Goal: Transaction & Acquisition: Purchase product/service

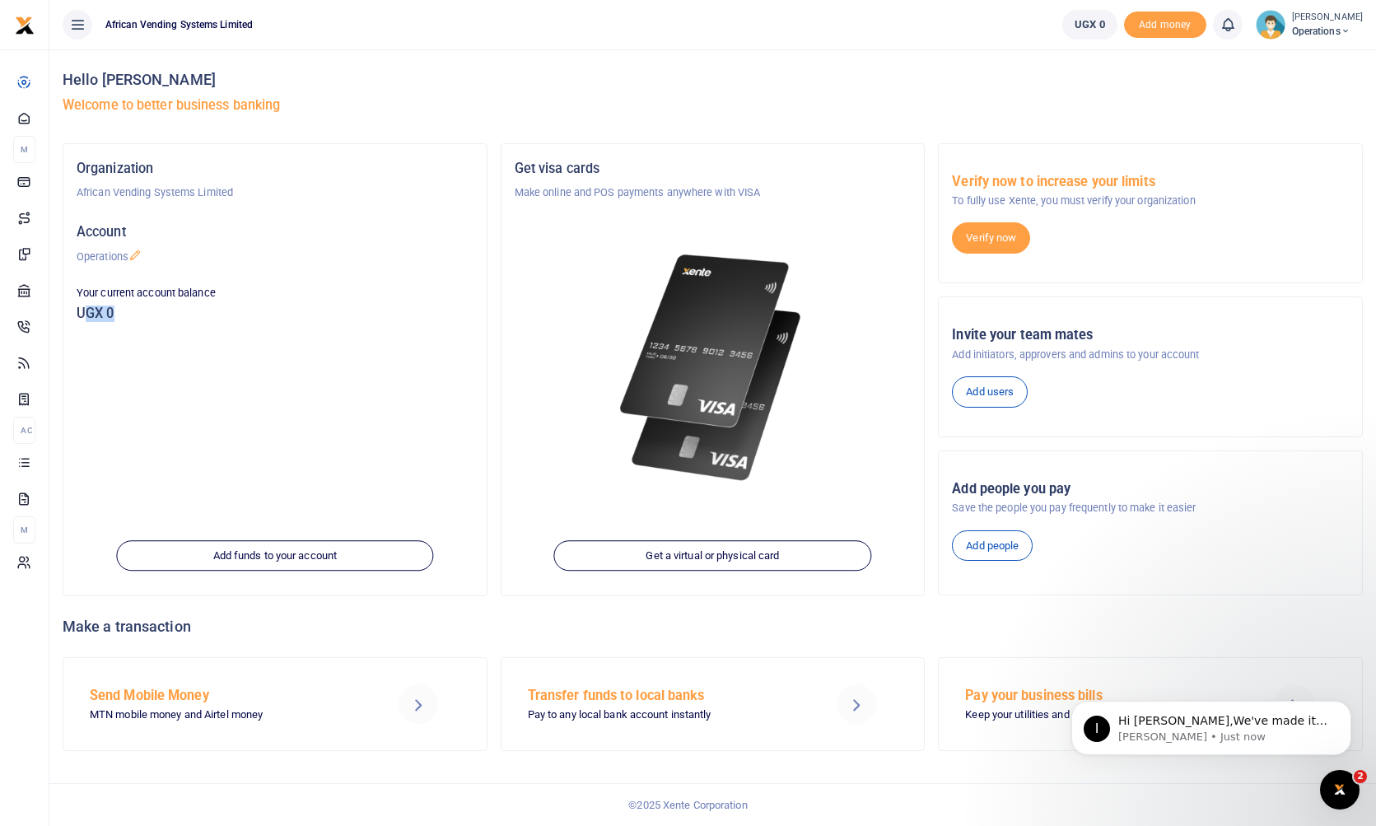
drag, startPoint x: 84, startPoint y: 312, endPoint x: 136, endPoint y: 313, distance: 51.9
click at [136, 313] on h5 "UGX 0" at bounding box center [275, 313] width 397 height 16
click at [486, 397] on div "Organization African Vending Systems Limited Account Operations Your current ac…" at bounding box center [274, 369] width 423 height 451
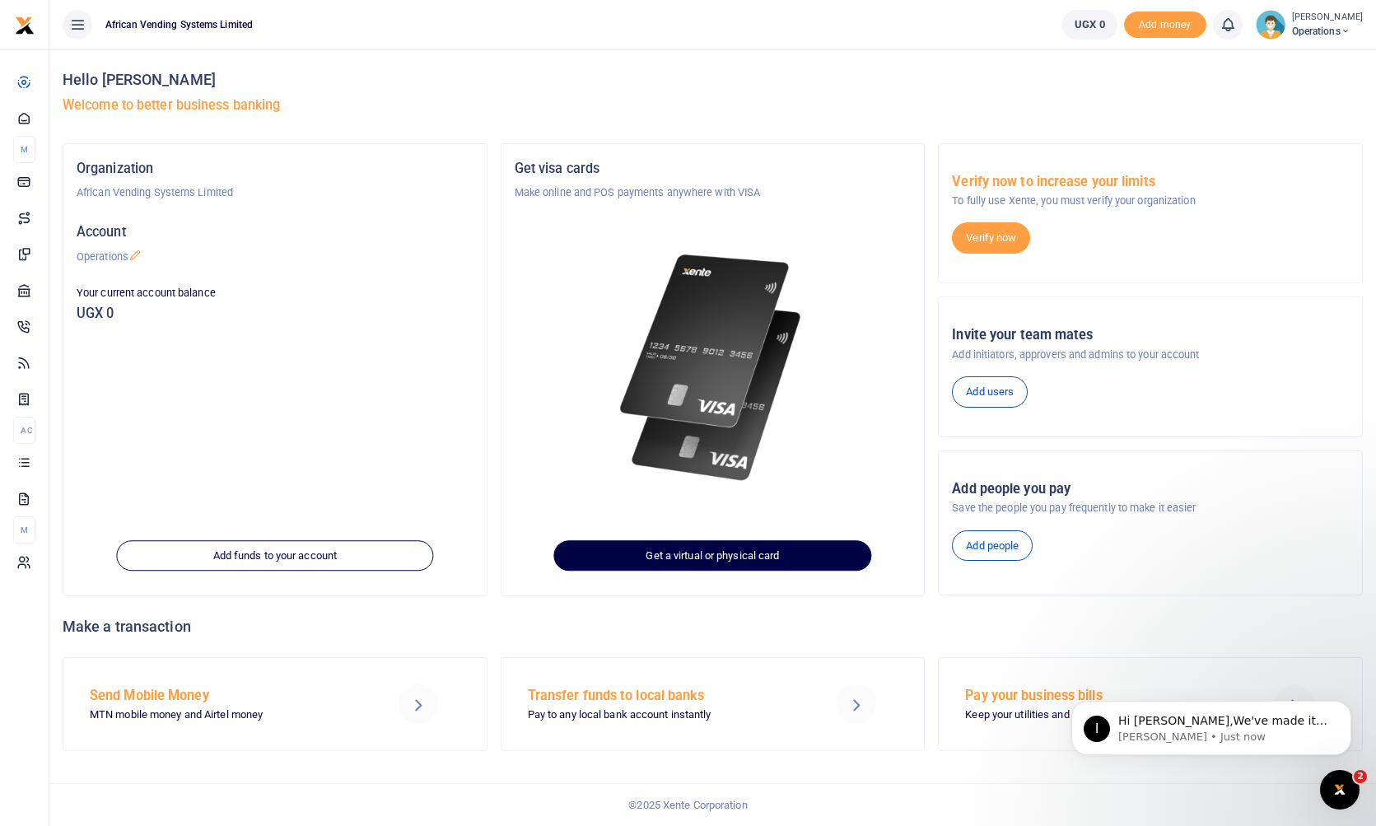
click at [753, 559] on link "Get a virtual or physical card" at bounding box center [712, 555] width 317 height 31
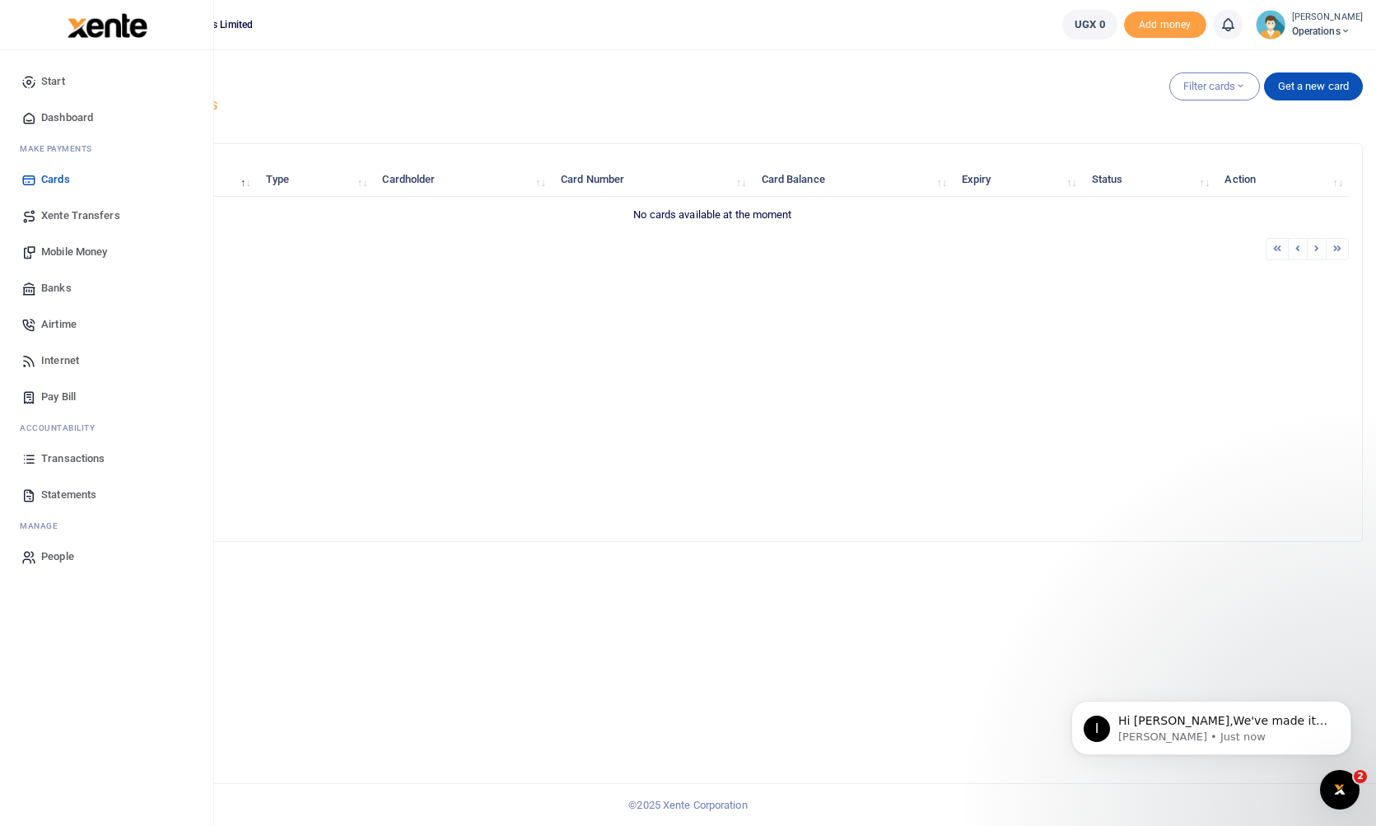
click at [56, 286] on span "Banks" at bounding box center [56, 288] width 30 height 16
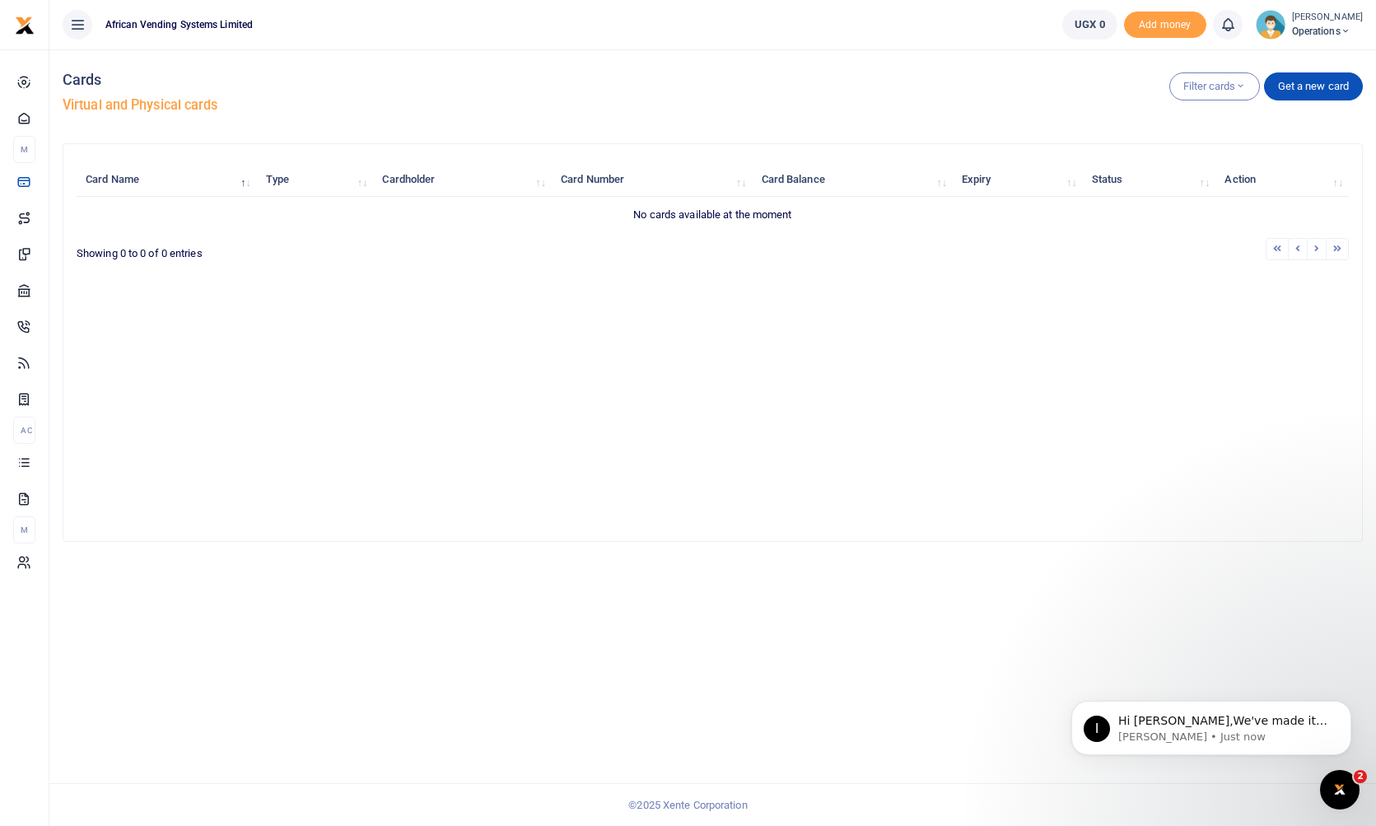
click at [81, 23] on icon at bounding box center [77, 25] width 16 height 18
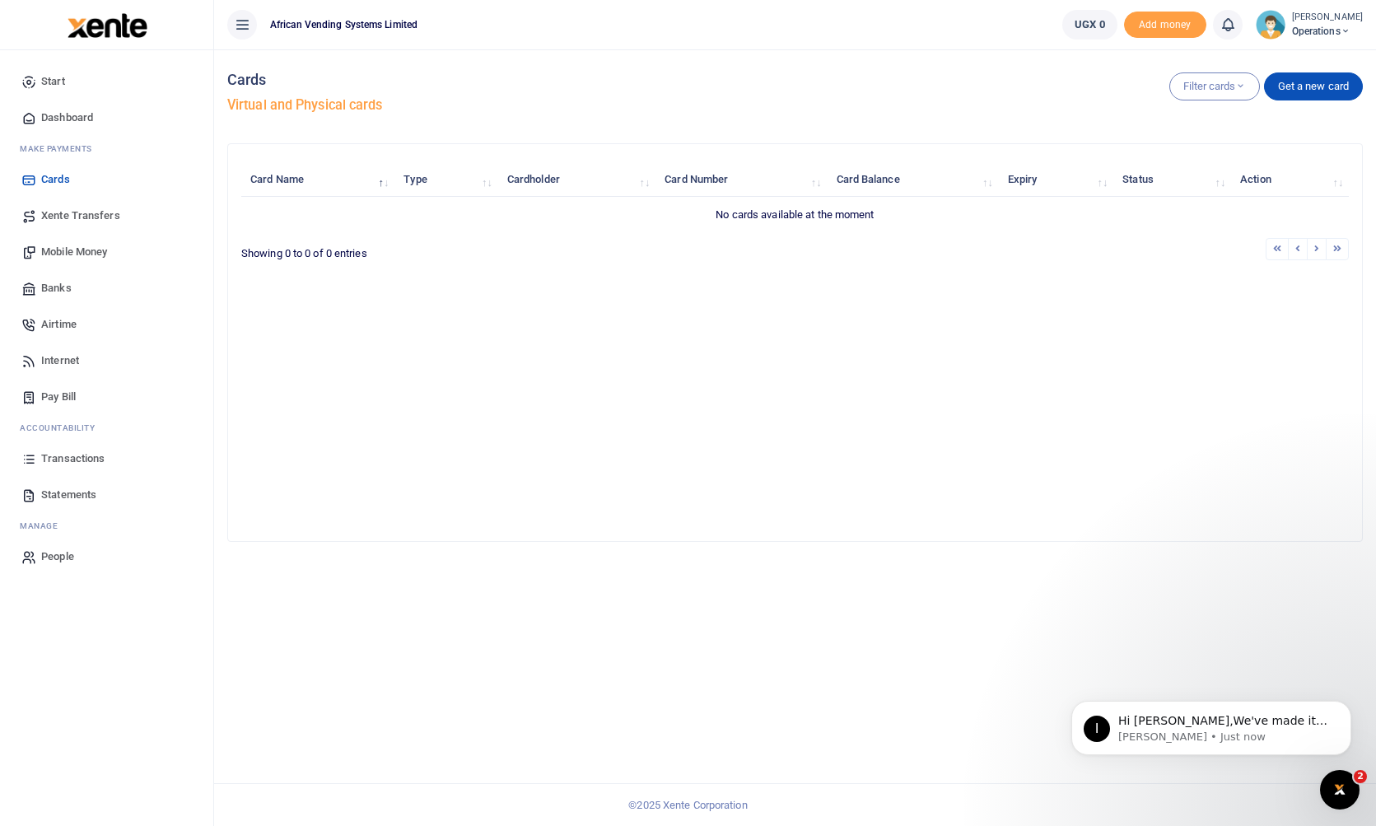
click at [66, 118] on span "Dashboard" at bounding box center [67, 117] width 52 height 16
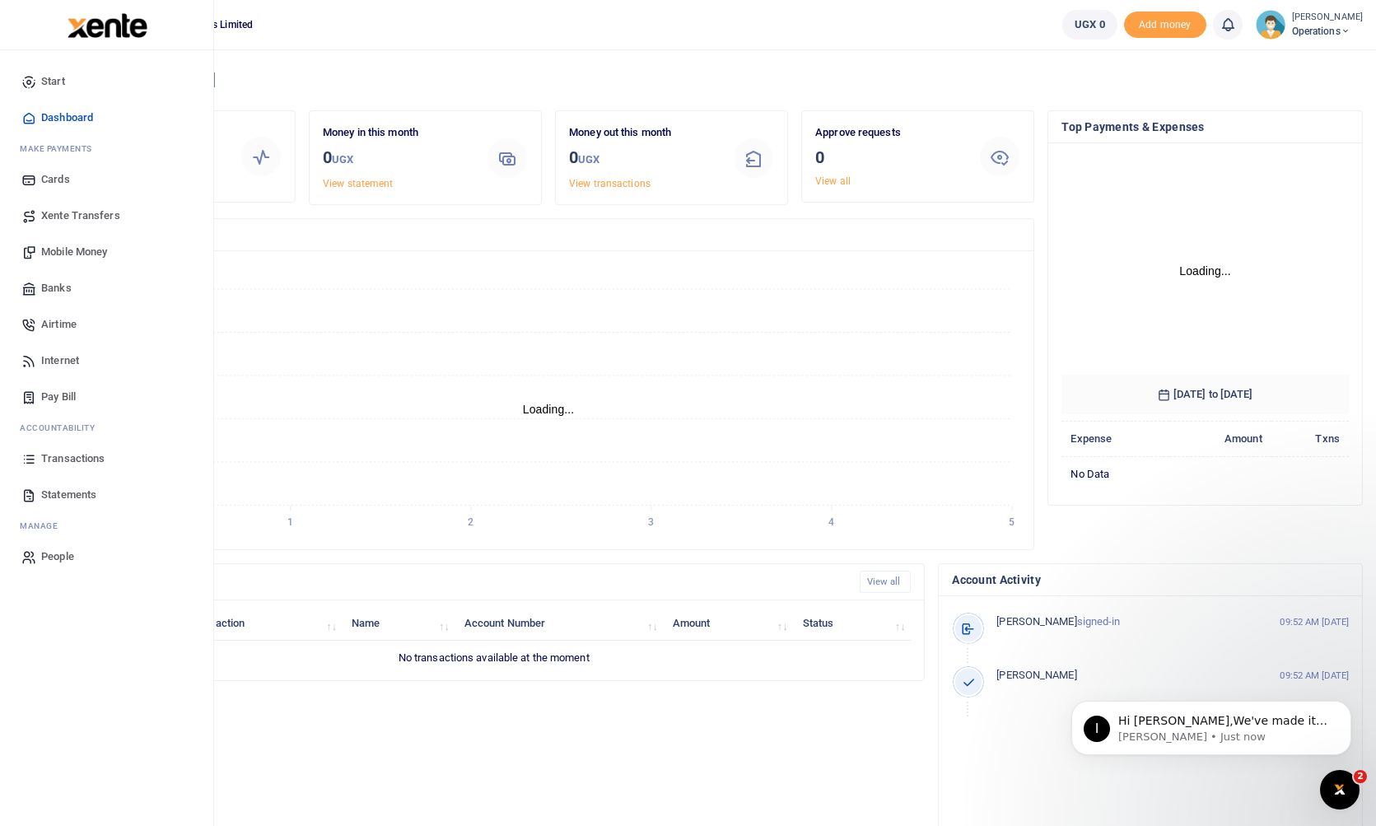
click at [55, 181] on span "Cards" at bounding box center [55, 179] width 29 height 16
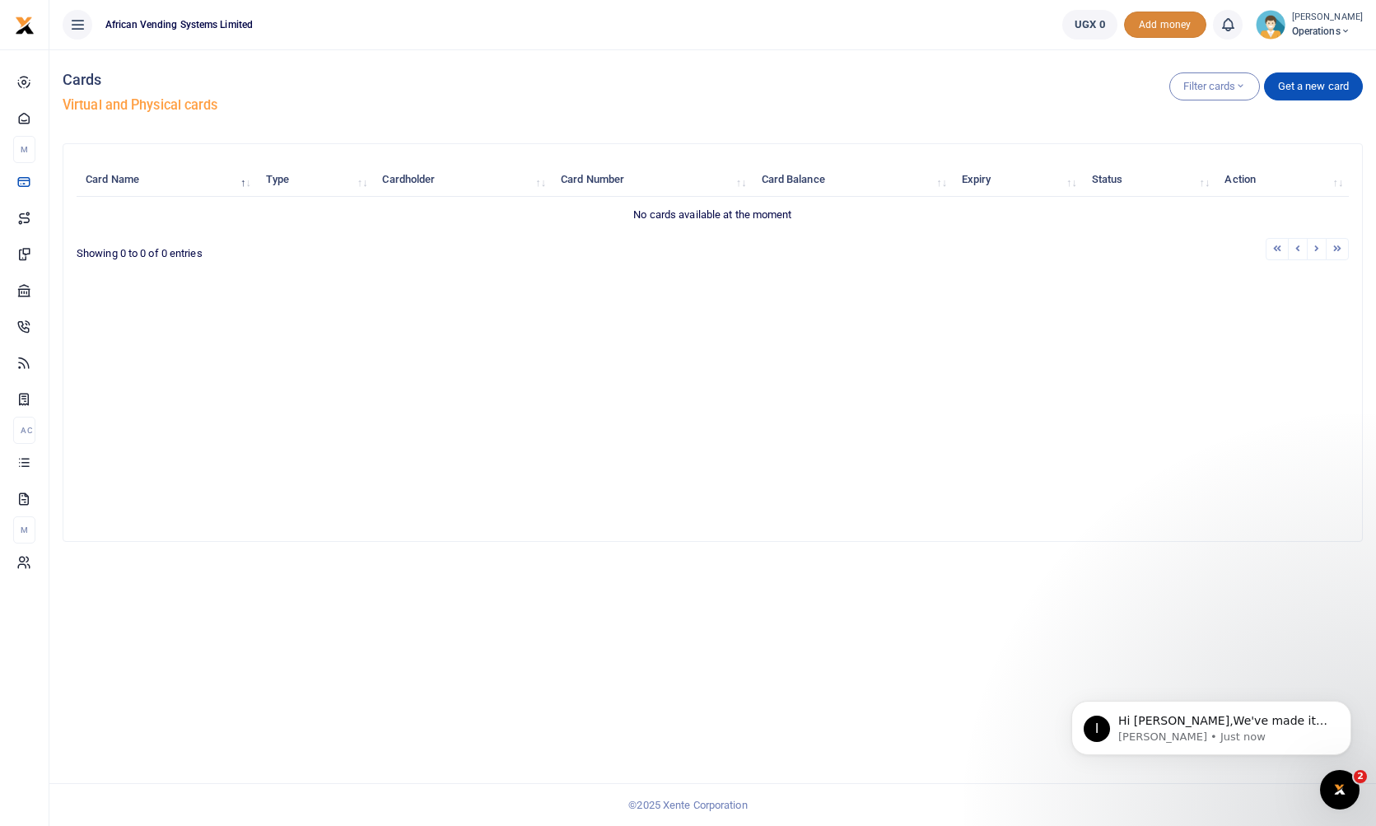
click at [1182, 28] on span "Add money" at bounding box center [1165, 25] width 82 height 27
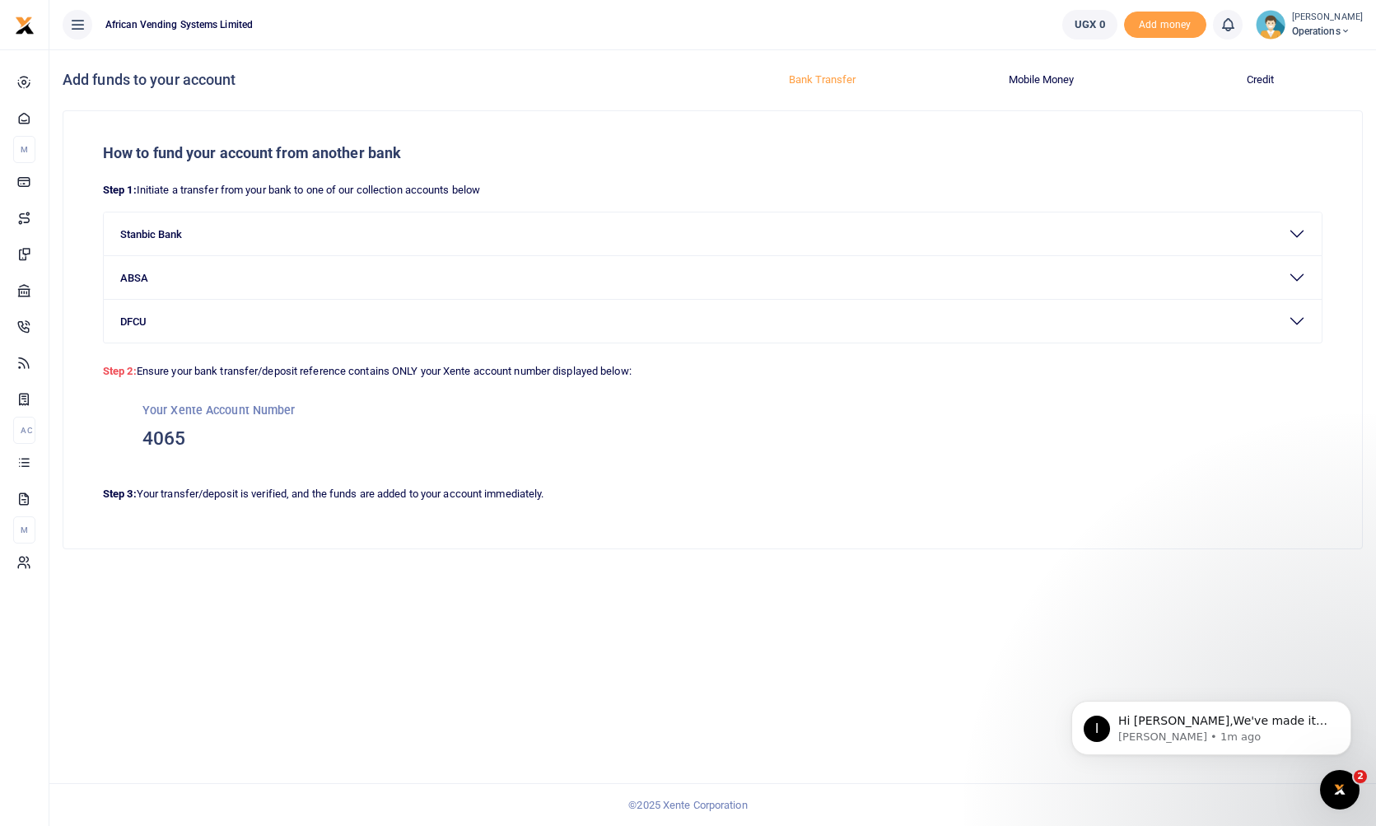
click at [1032, 79] on button "Mobile Money" at bounding box center [1040, 80] width 199 height 26
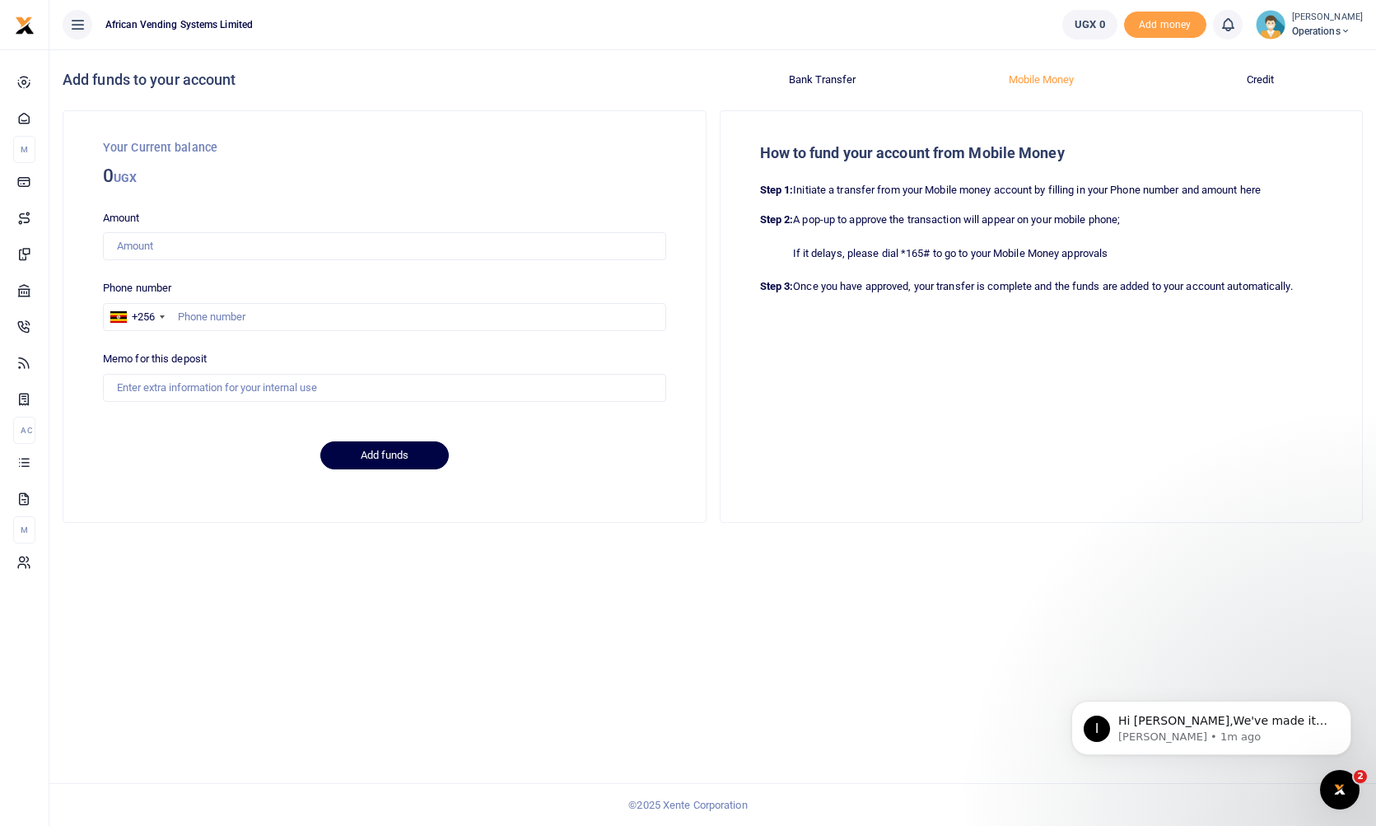
click at [1255, 72] on button "Credit" at bounding box center [1259, 80] width 199 height 26
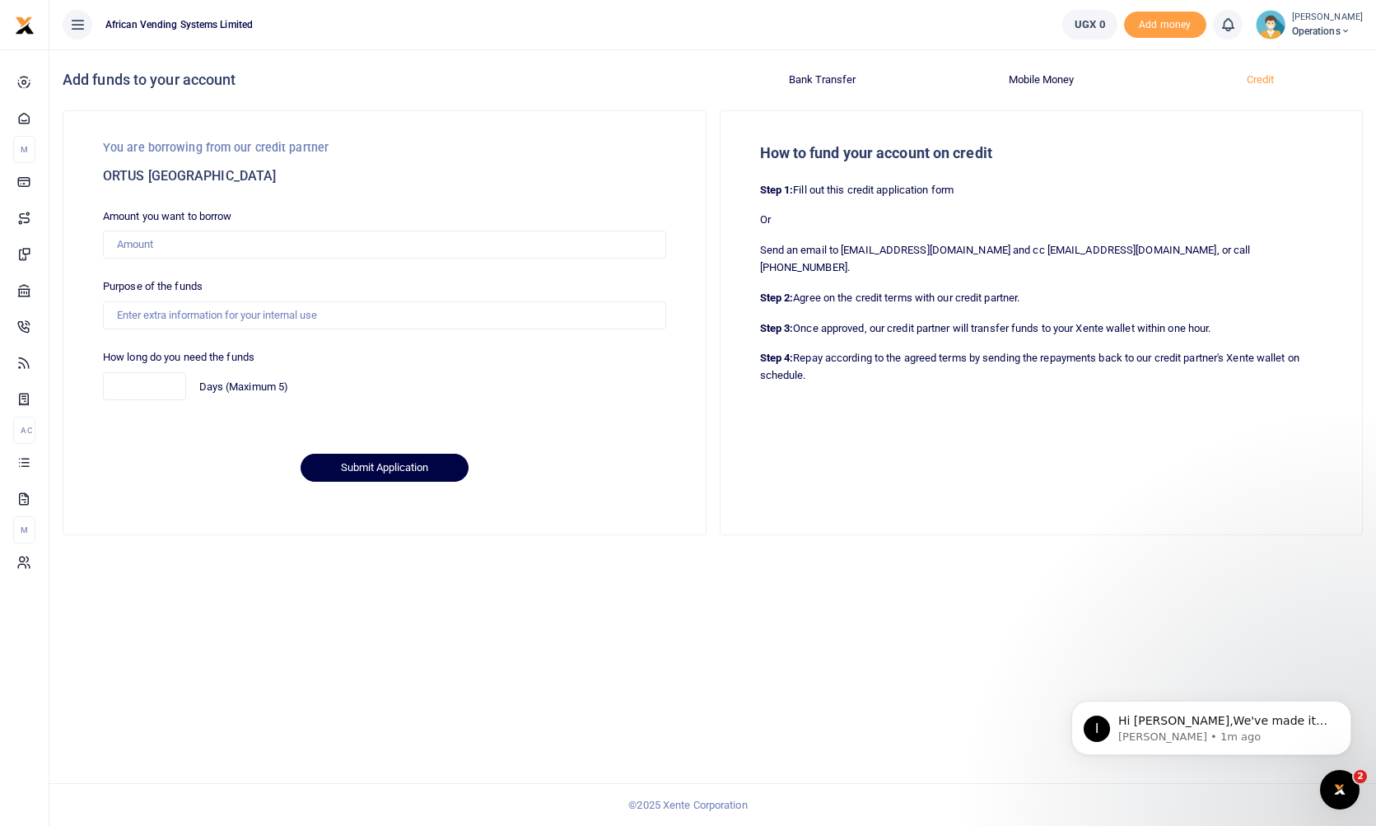
click at [74, 26] on icon at bounding box center [77, 25] width 16 height 18
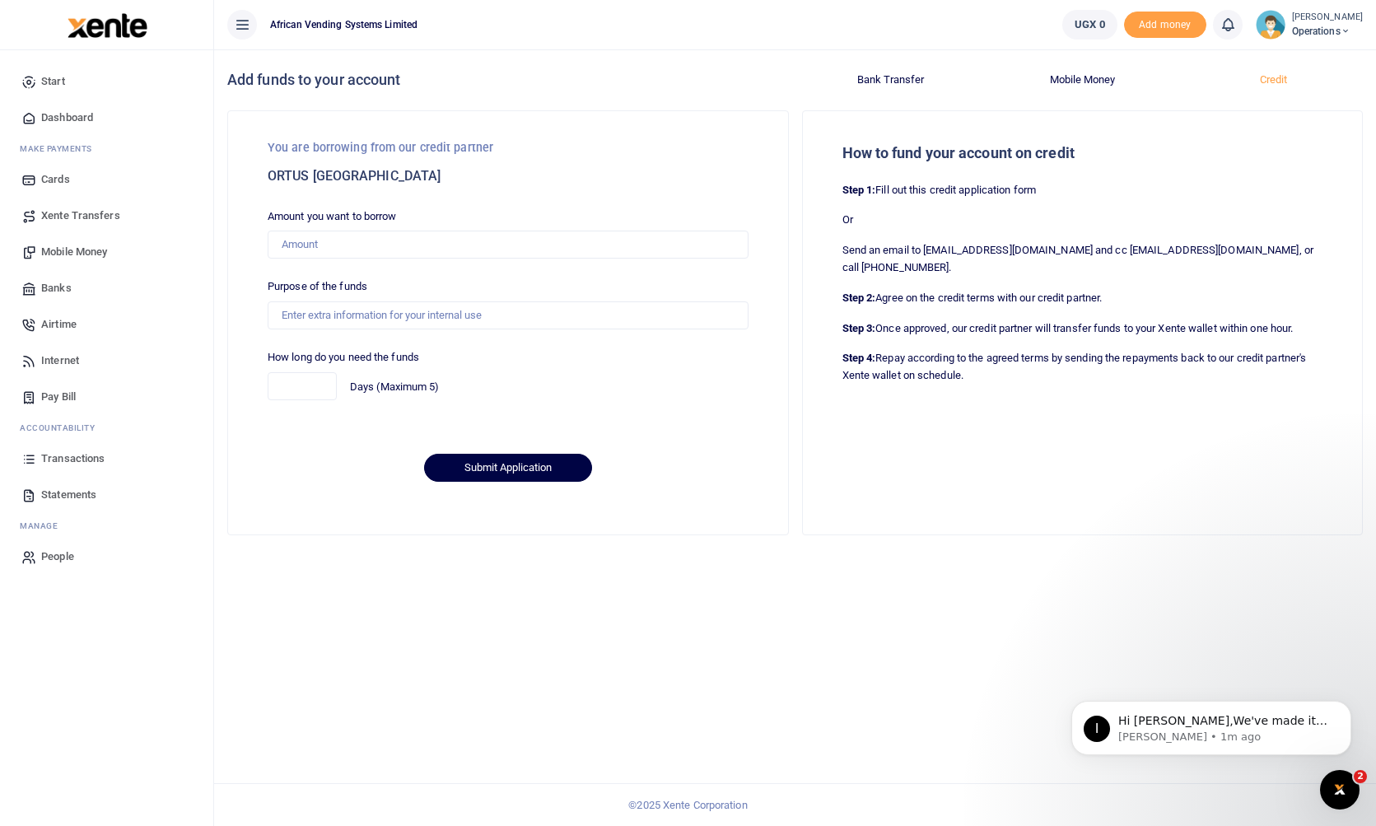
click at [63, 183] on span "Cards" at bounding box center [55, 179] width 29 height 16
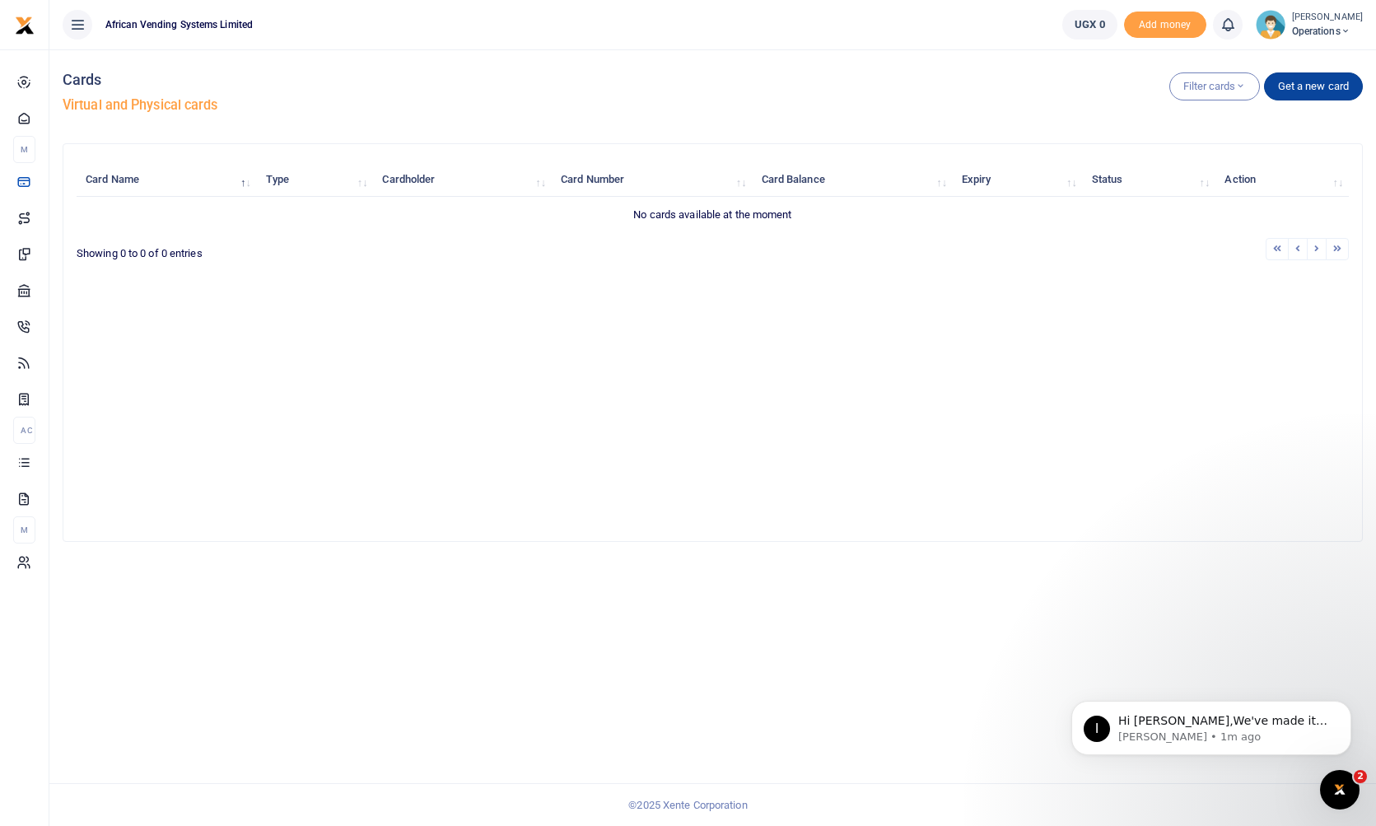
click at [1326, 84] on link "Get a new card" at bounding box center [1313, 86] width 99 height 28
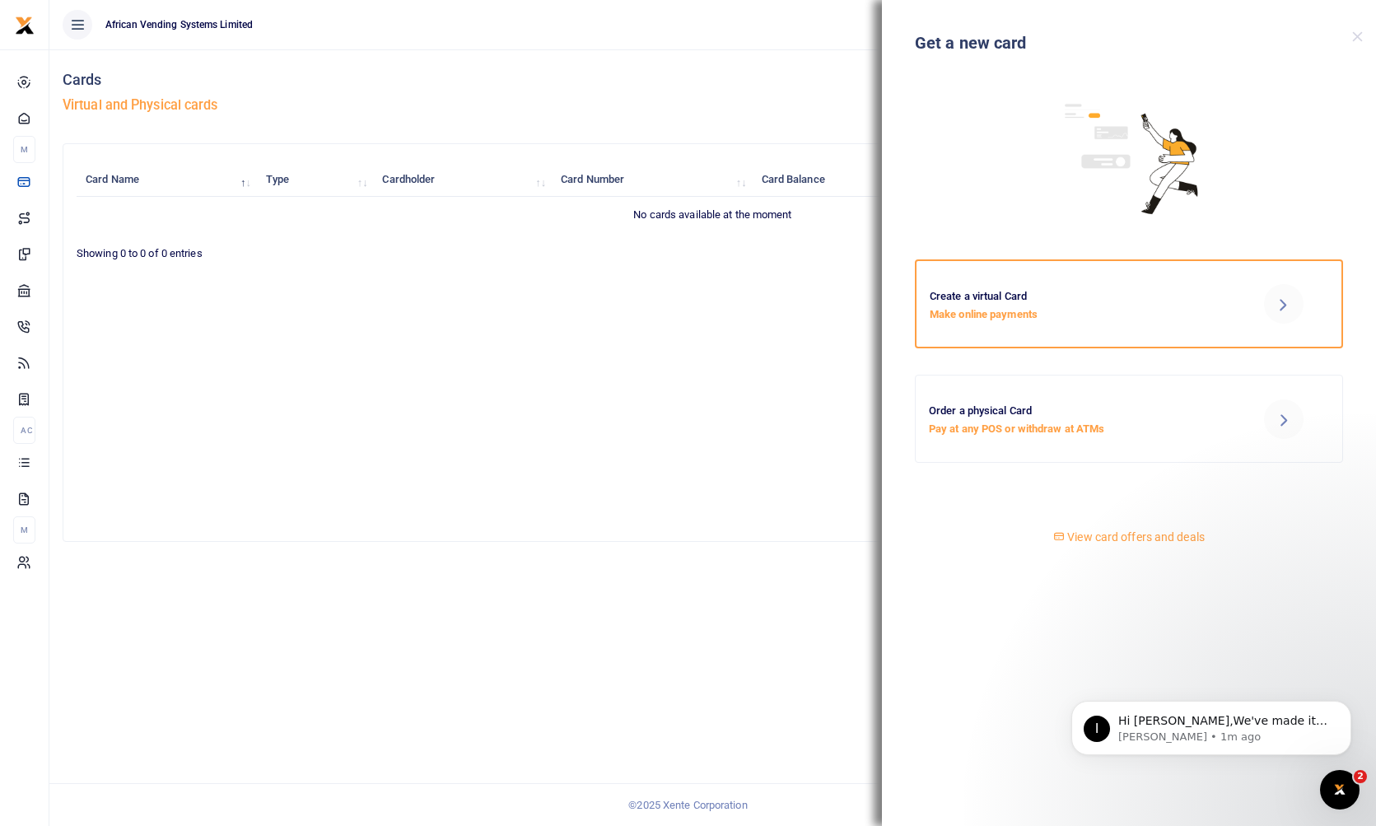
click at [1199, 310] on p "Make online payments" at bounding box center [1077, 314] width 296 height 17
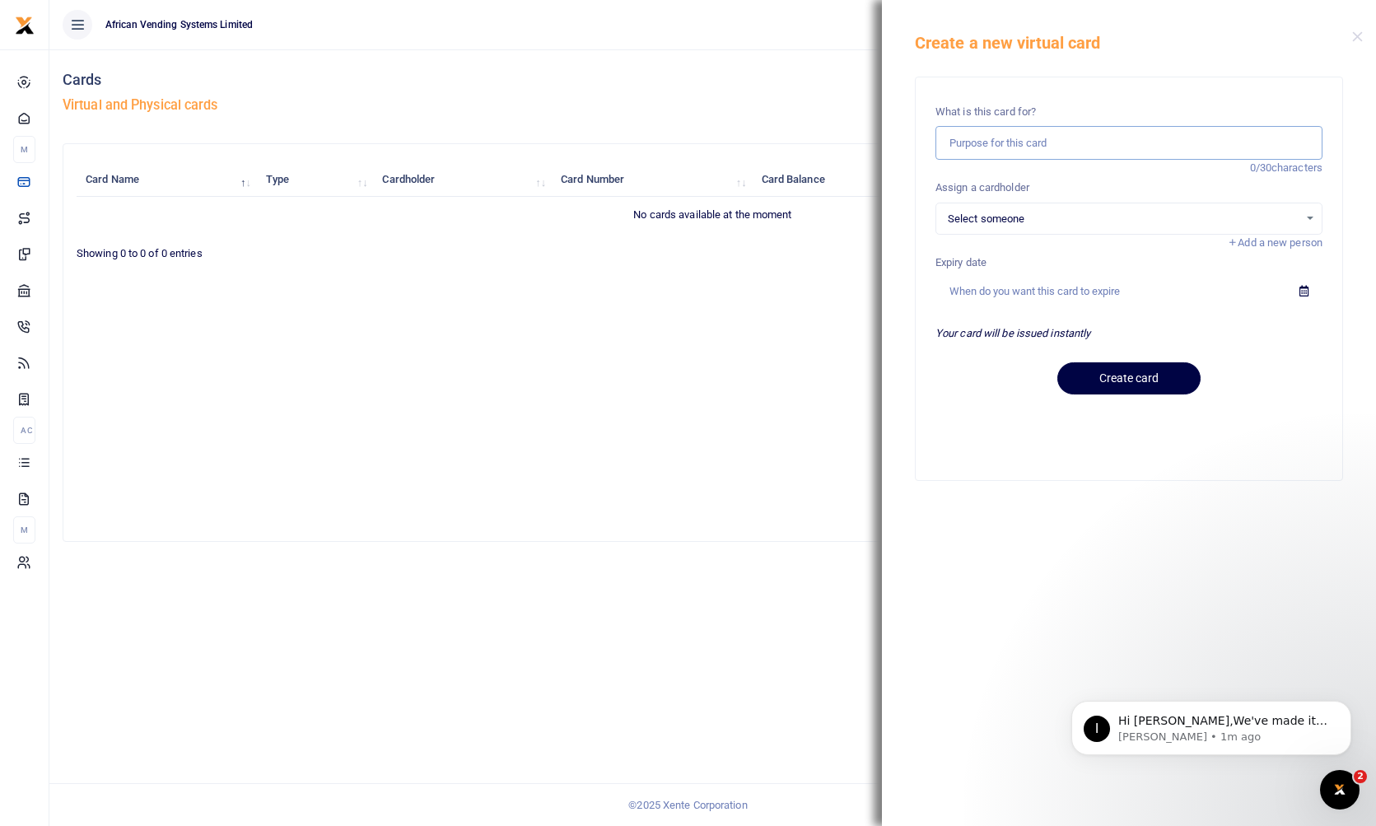
click at [1028, 146] on input "text" at bounding box center [1128, 143] width 387 height 34
click at [1086, 218] on span "Select someone" at bounding box center [1123, 219] width 351 height 16
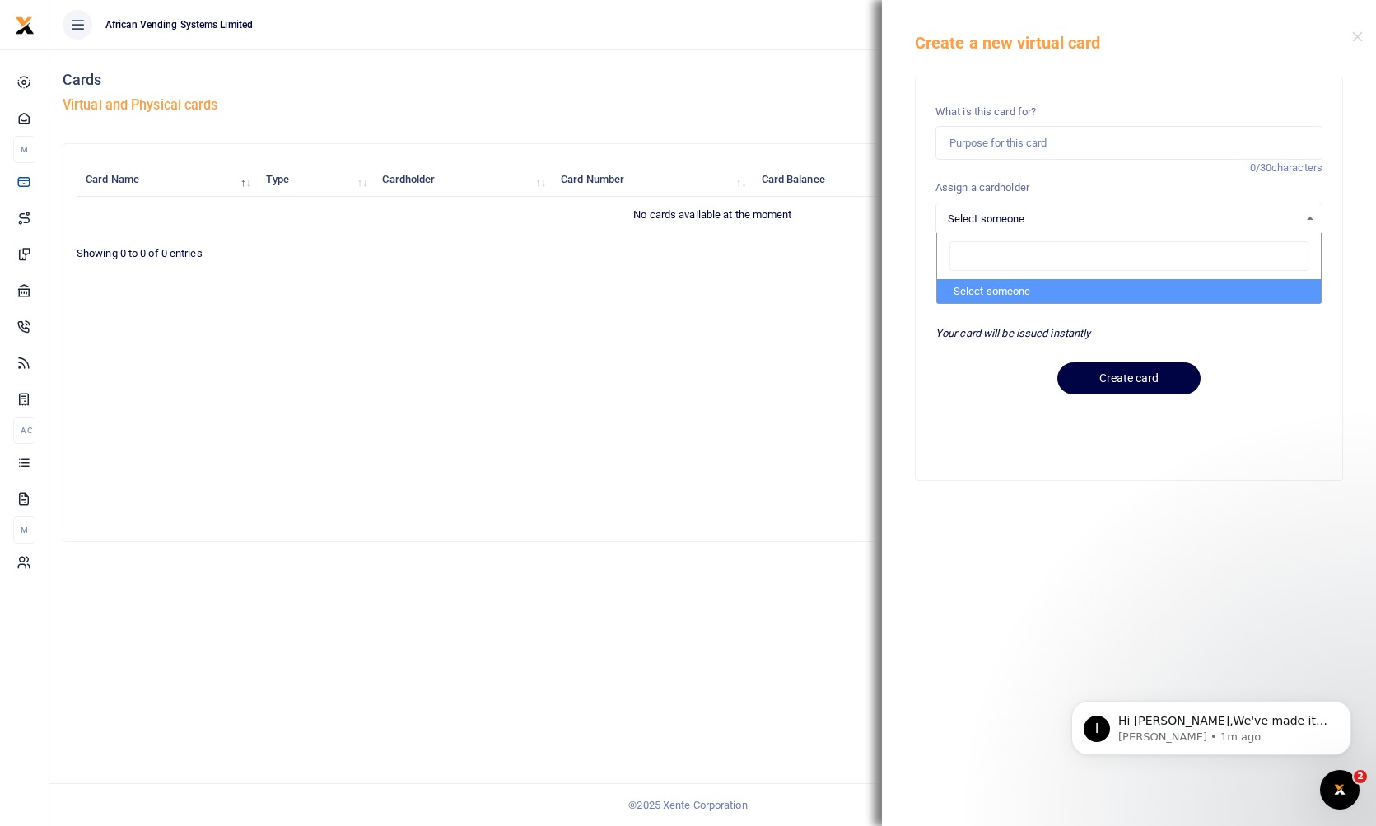
click at [978, 551] on div "Create a new virtual card What is this card for? 0/30 characters Assign a cardh…" at bounding box center [1129, 413] width 494 height 826
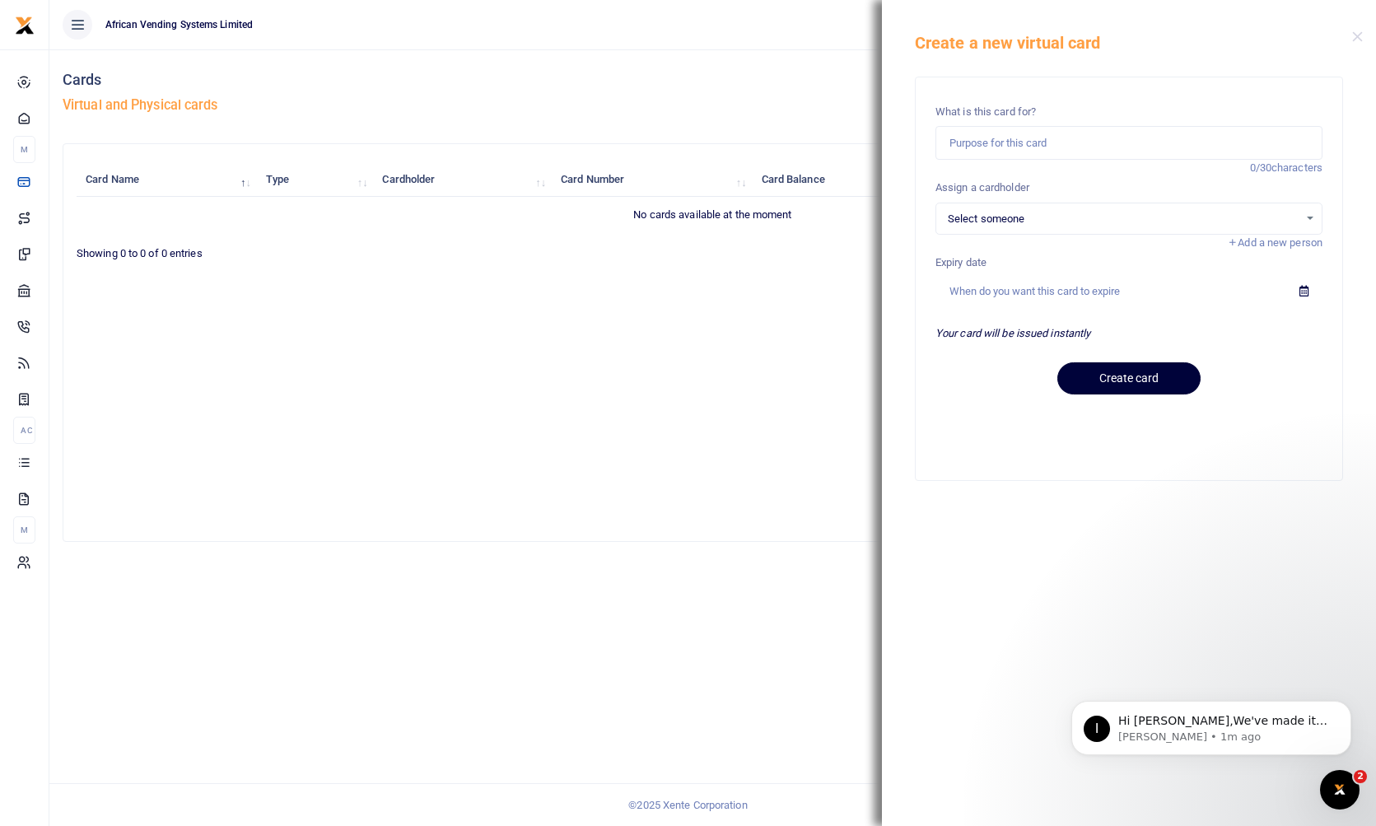
click at [1151, 380] on button "Create card" at bounding box center [1128, 378] width 143 height 32
click at [784, 379] on div "Card Name Type Cardholder Card Number Card Balance Expiry Status Action No card…" at bounding box center [713, 342] width 1272 height 370
click at [798, 597] on div "Filter cards All cards Virtual cards Physical cards Active cards Blocked cards …" at bounding box center [712, 437] width 1326 height 776
click at [1356, 39] on button "Close" at bounding box center [1357, 36] width 11 height 11
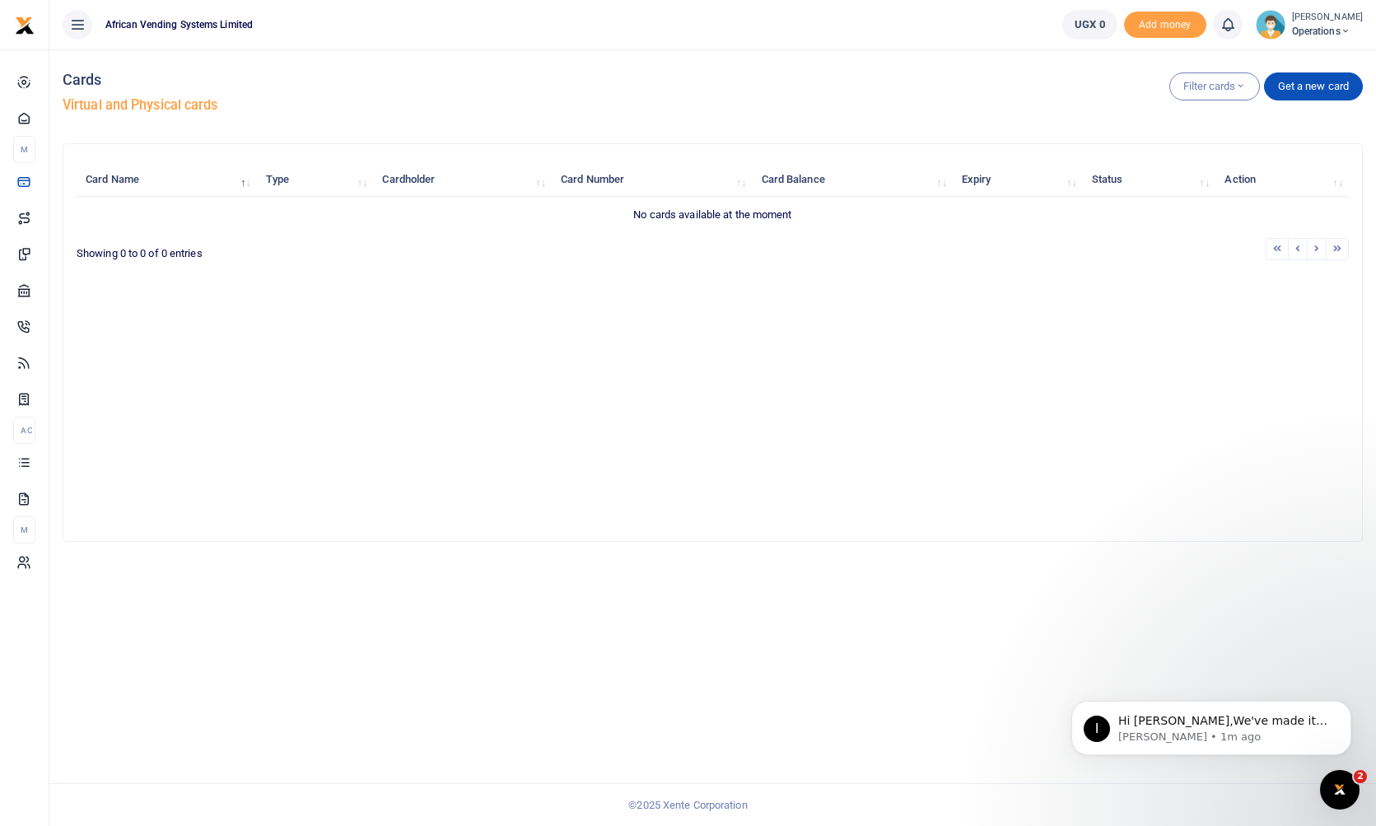
click at [692, 740] on div "Filter cards All cards Virtual cards Physical cards Active cards Blocked cards …" at bounding box center [712, 437] width 1326 height 776
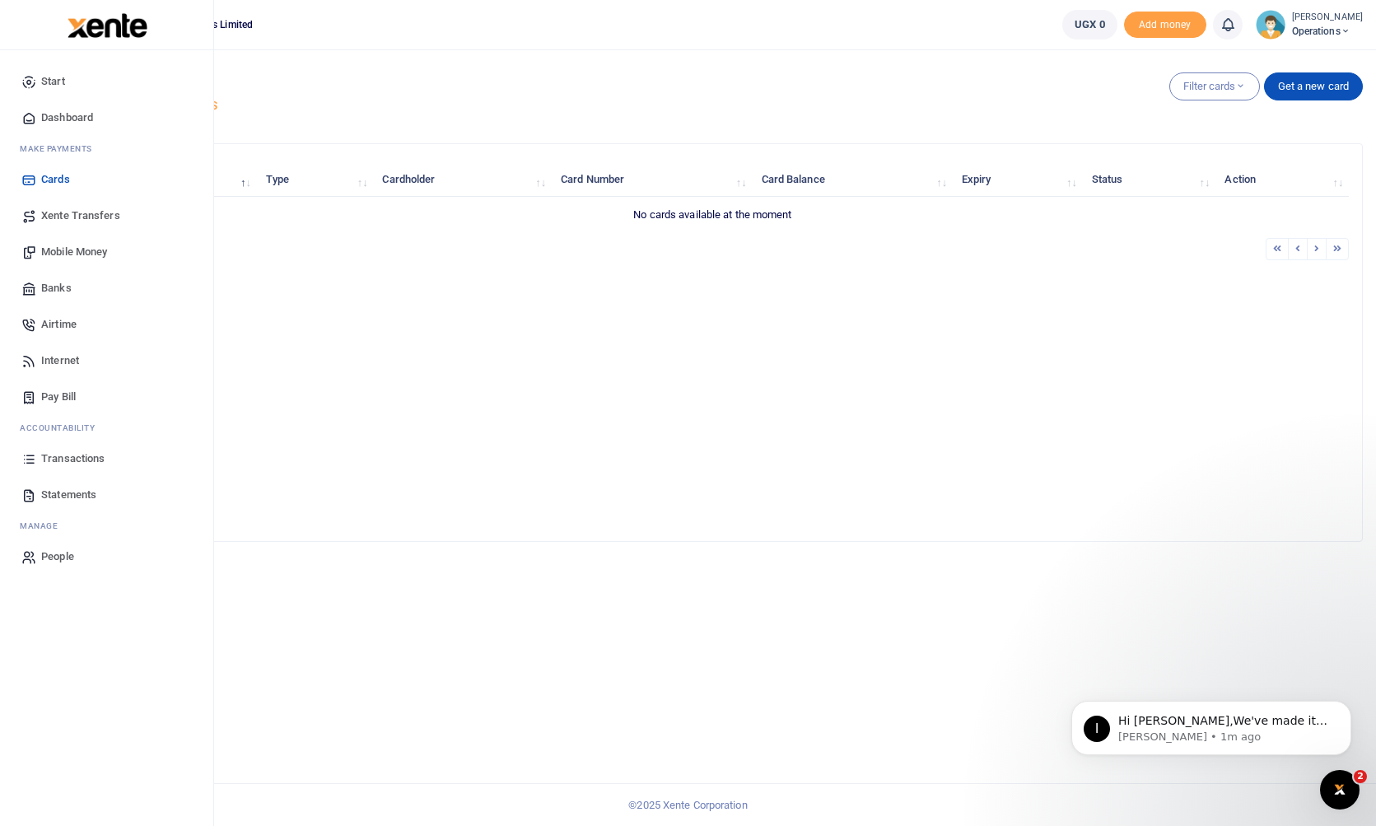
click at [73, 115] on span "Dashboard" at bounding box center [67, 117] width 52 height 16
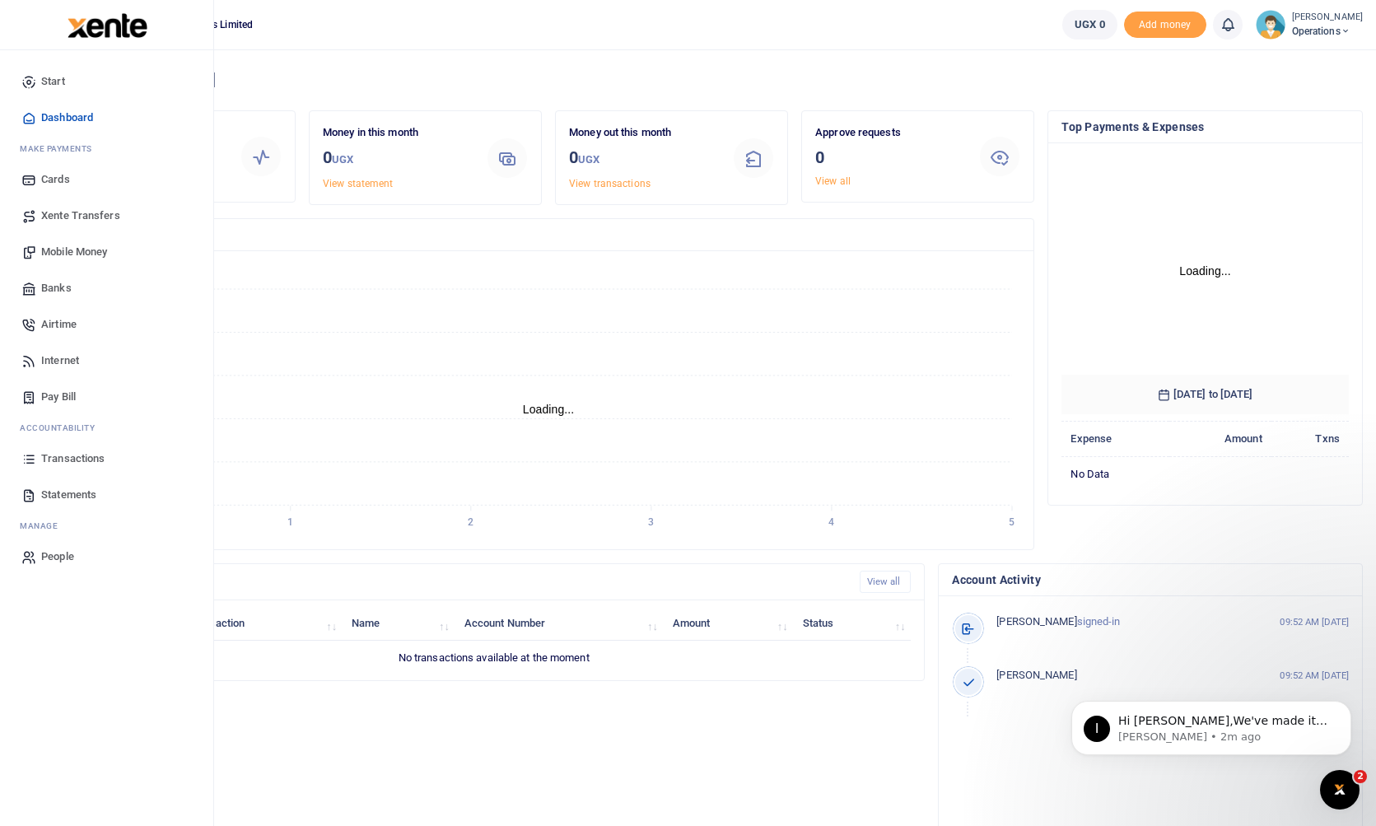
click at [92, 212] on span "Xente Transfers" at bounding box center [80, 215] width 79 height 16
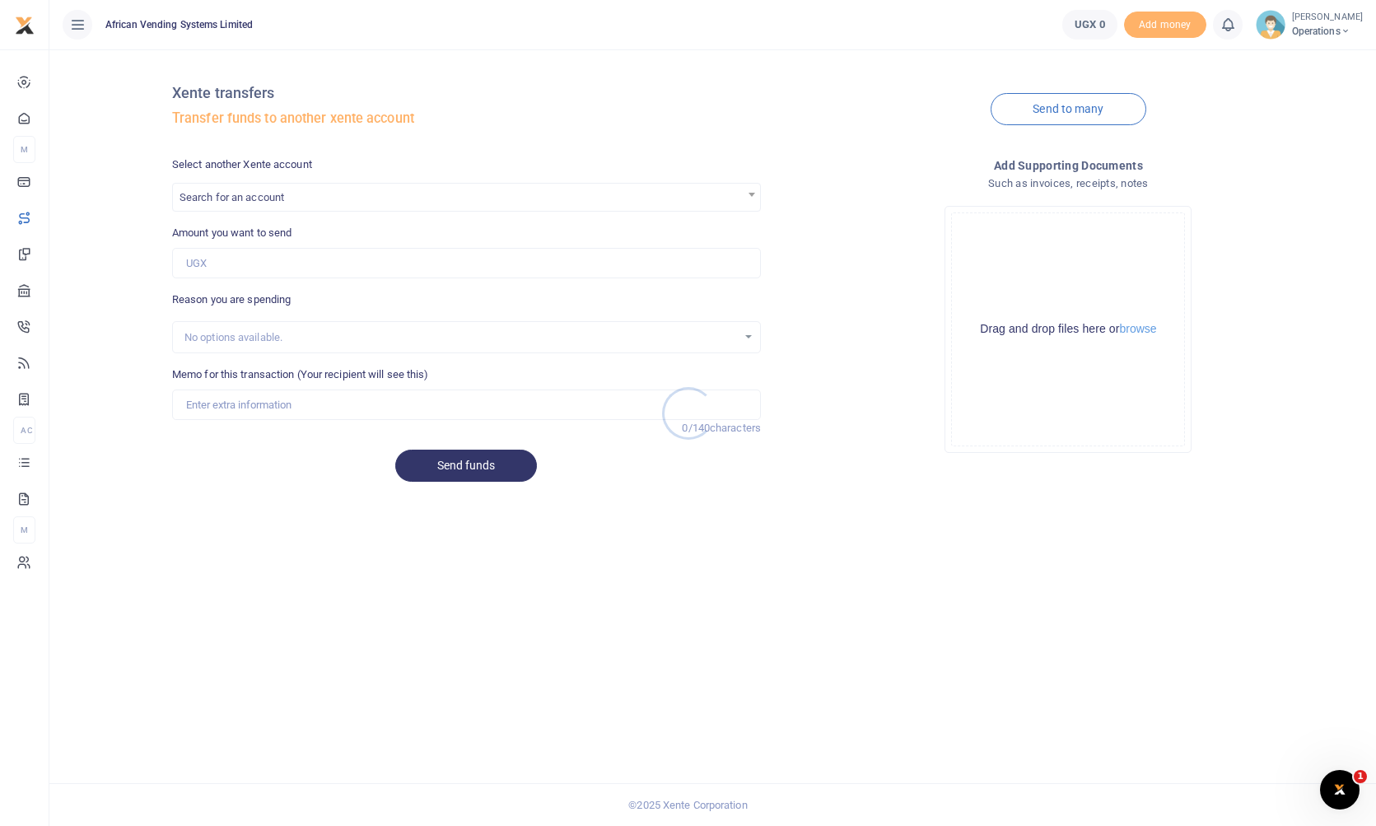
click at [188, 198] on div at bounding box center [688, 413] width 1376 height 826
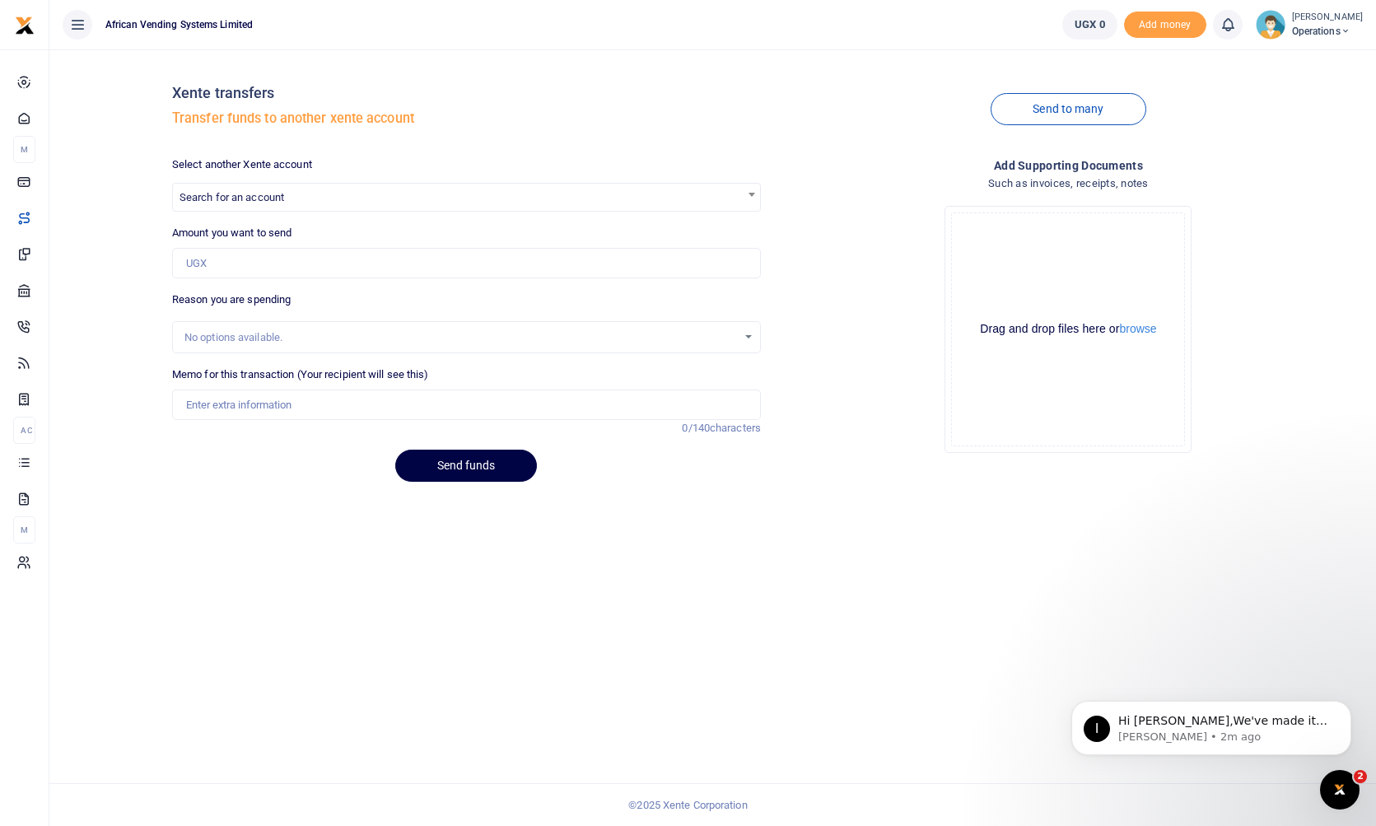
click at [273, 197] on span "Search for an account" at bounding box center [231, 197] width 105 height 12
click at [283, 262] on li "Please enter 4 or more characters" at bounding box center [466, 256] width 587 height 26
click at [162, 577] on div "Xente transfers Transfer funds to another xente account Send to many Select ano…" at bounding box center [712, 437] width 1326 height 776
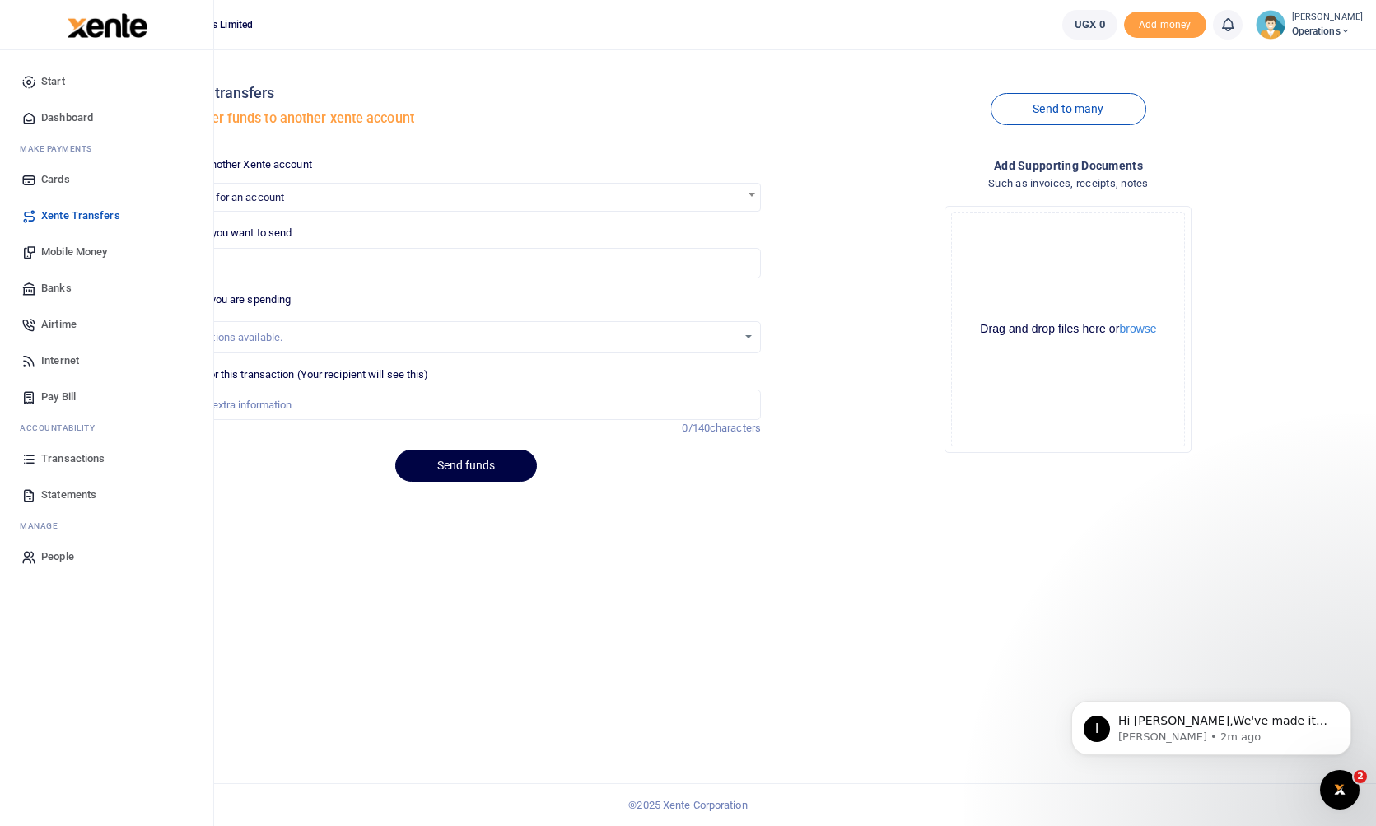
click at [75, 251] on span "Mobile Money" at bounding box center [74, 252] width 66 height 16
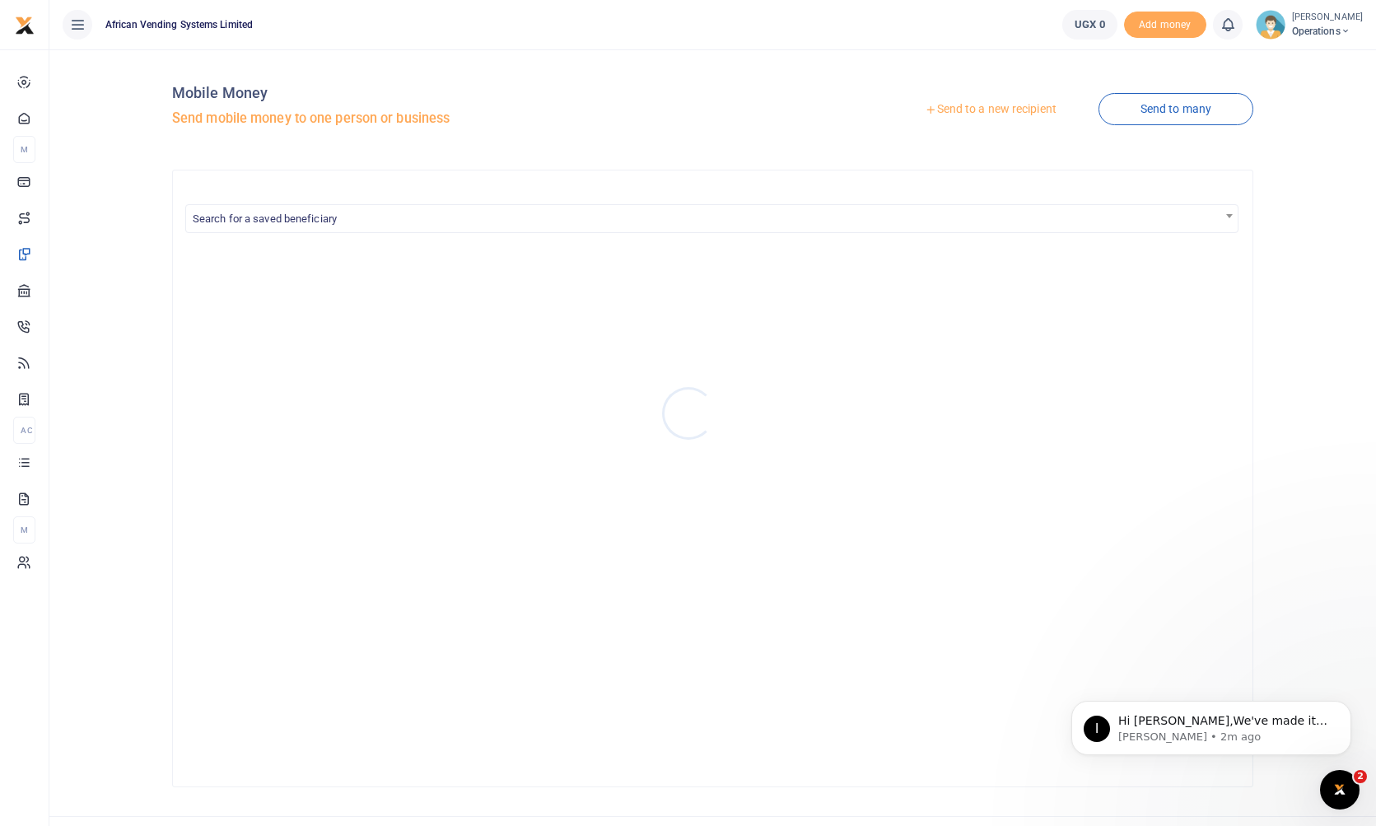
click at [544, 219] on div at bounding box center [688, 413] width 1376 height 826
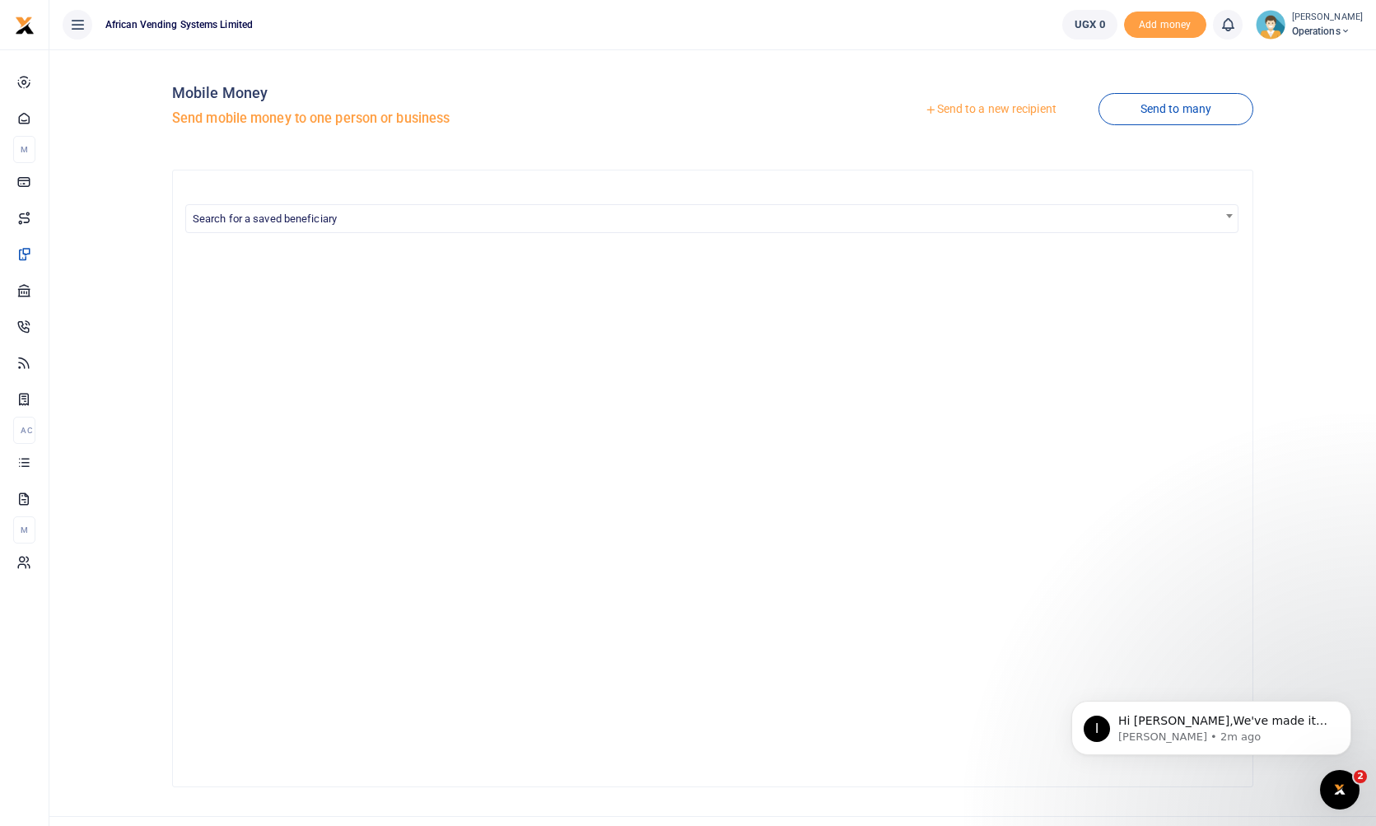
click at [544, 219] on span "Search for a saved beneficiary" at bounding box center [711, 218] width 1051 height 26
click at [422, 430] on div at bounding box center [712, 497] width 1053 height 502
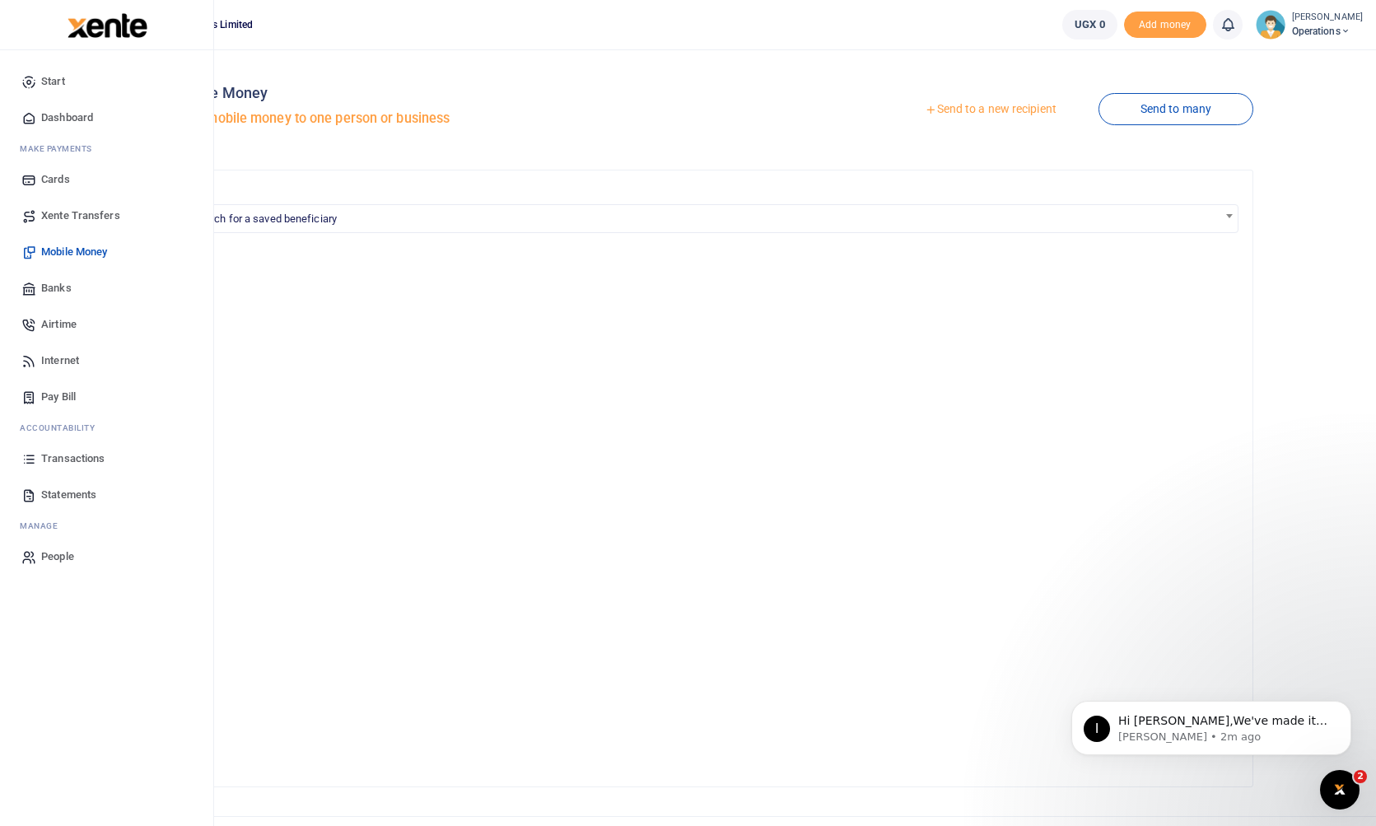
click at [51, 290] on span "Banks" at bounding box center [56, 288] width 30 height 16
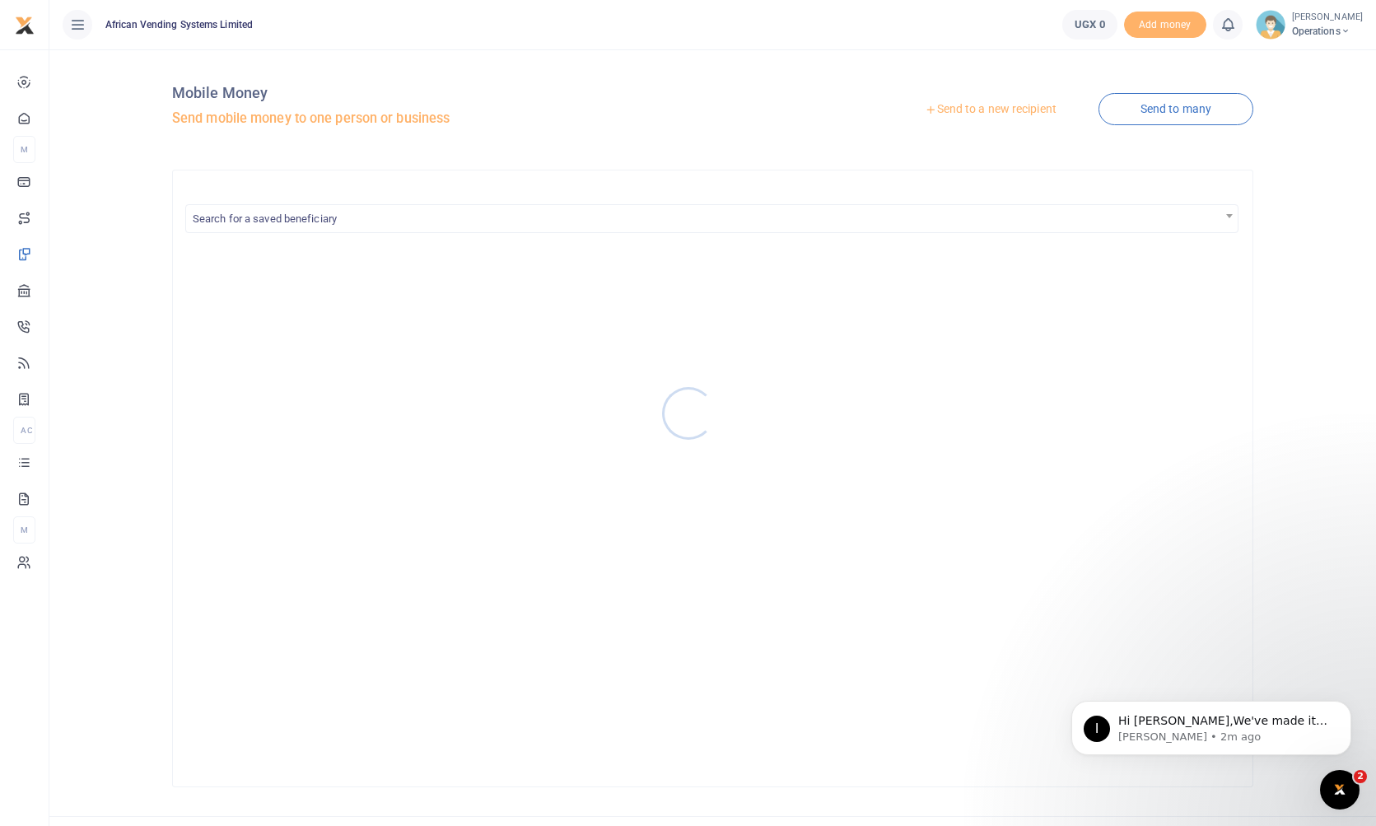
click at [26, 326] on div at bounding box center [688, 413] width 1376 height 826
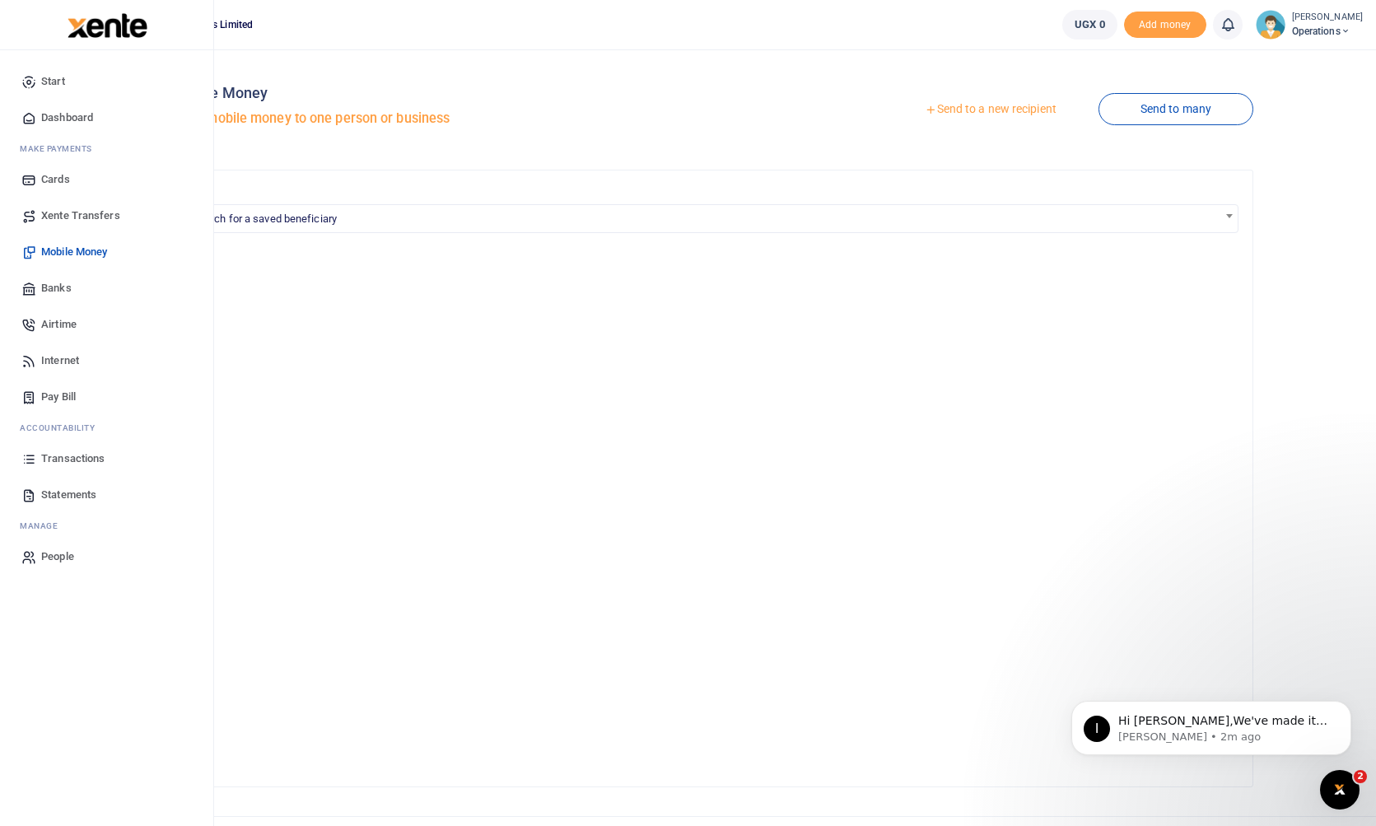
click at [65, 320] on span "Airtime" at bounding box center [58, 324] width 35 height 16
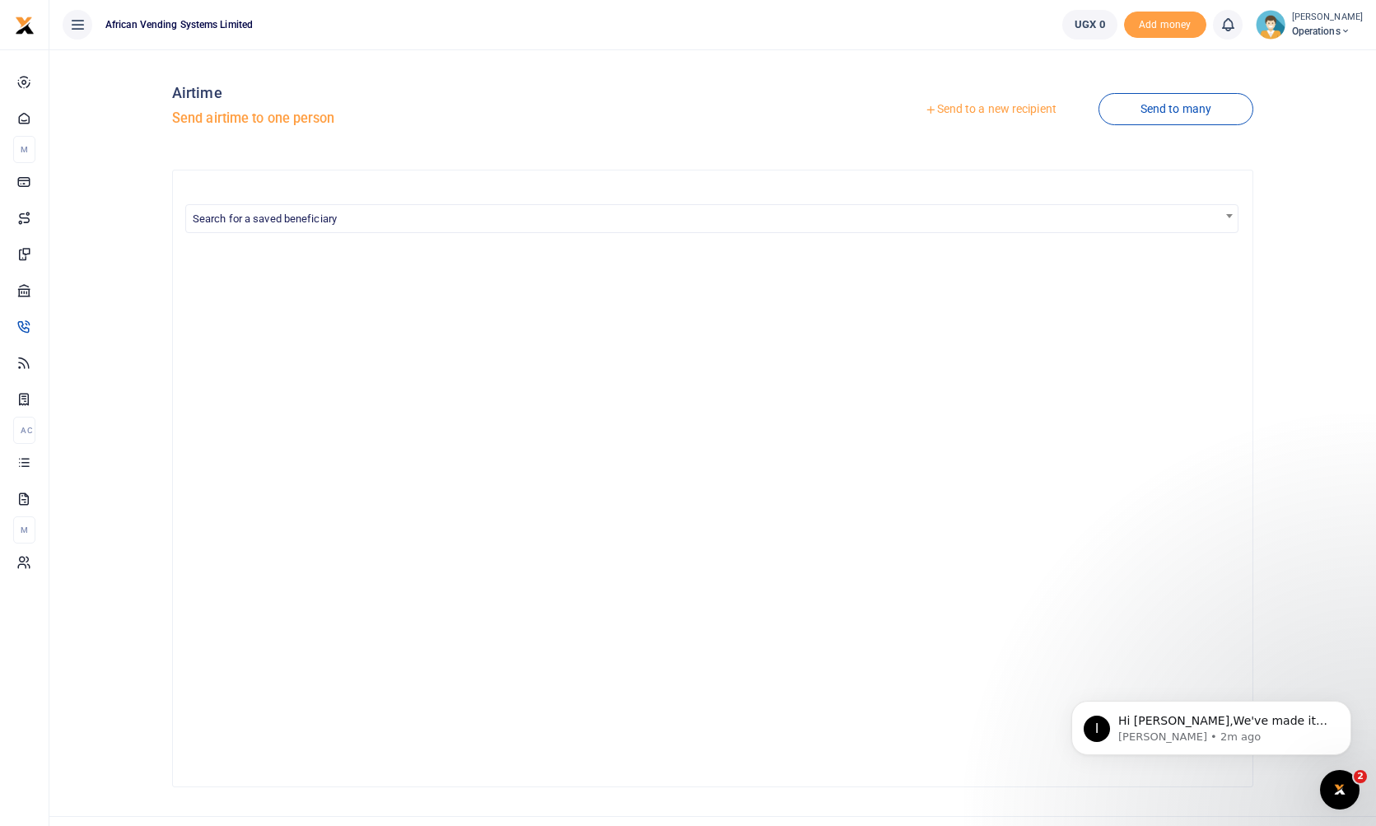
click at [337, 219] on span "Search for a saved beneficiary" at bounding box center [265, 218] width 144 height 12
click at [963, 104] on link "Send to a new recipient" at bounding box center [990, 110] width 215 height 30
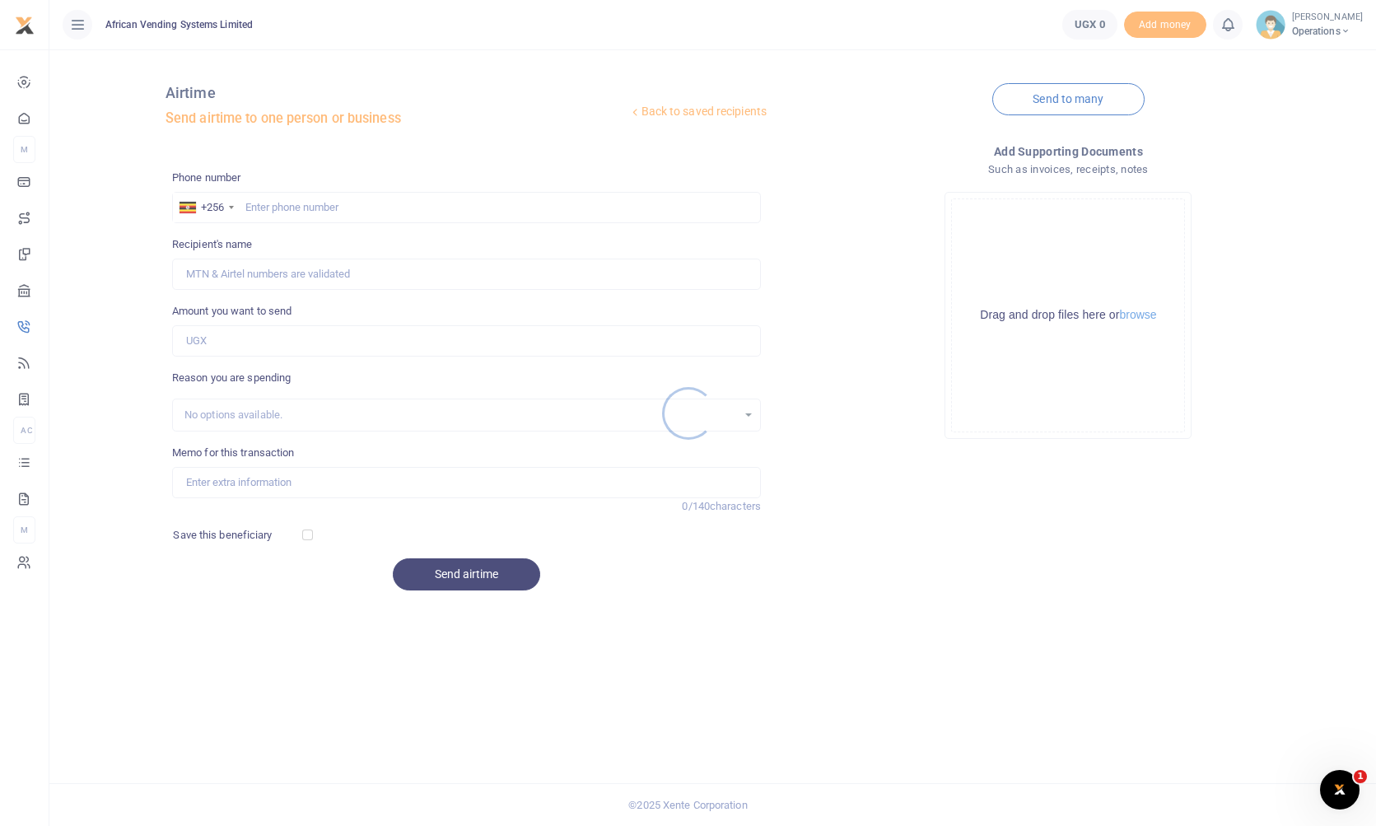
click at [311, 214] on div at bounding box center [688, 413] width 1376 height 826
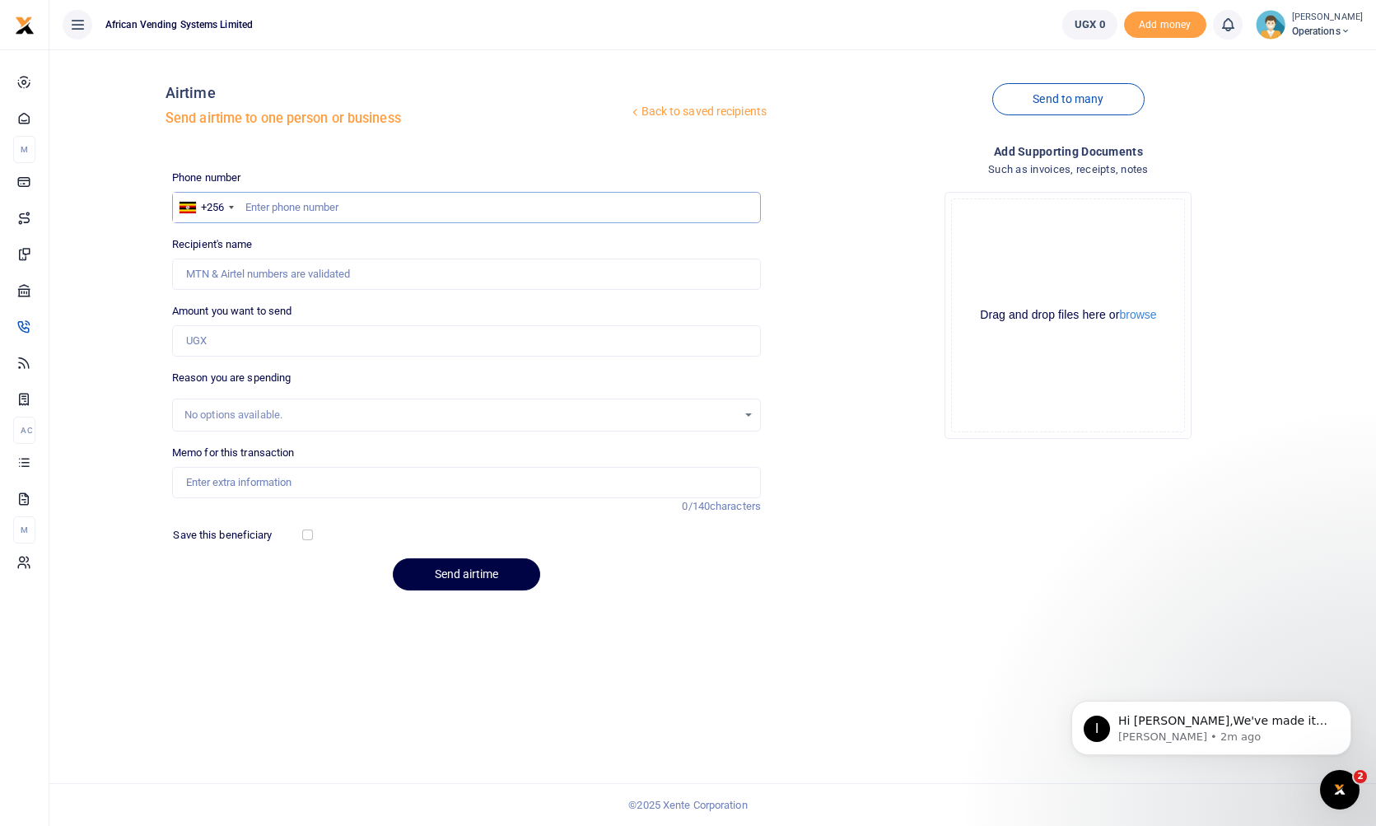
click at [410, 207] on input "text" at bounding box center [466, 207] width 589 height 31
type input "782132496"
type input "[PERSON_NAME]"
click at [817, 365] on div "Drop your files here Drag and drop files here or browse Powered by Uppy" at bounding box center [1068, 315] width 589 height 273
click at [238, 337] on input "Amount you want to send" at bounding box center [466, 340] width 589 height 31
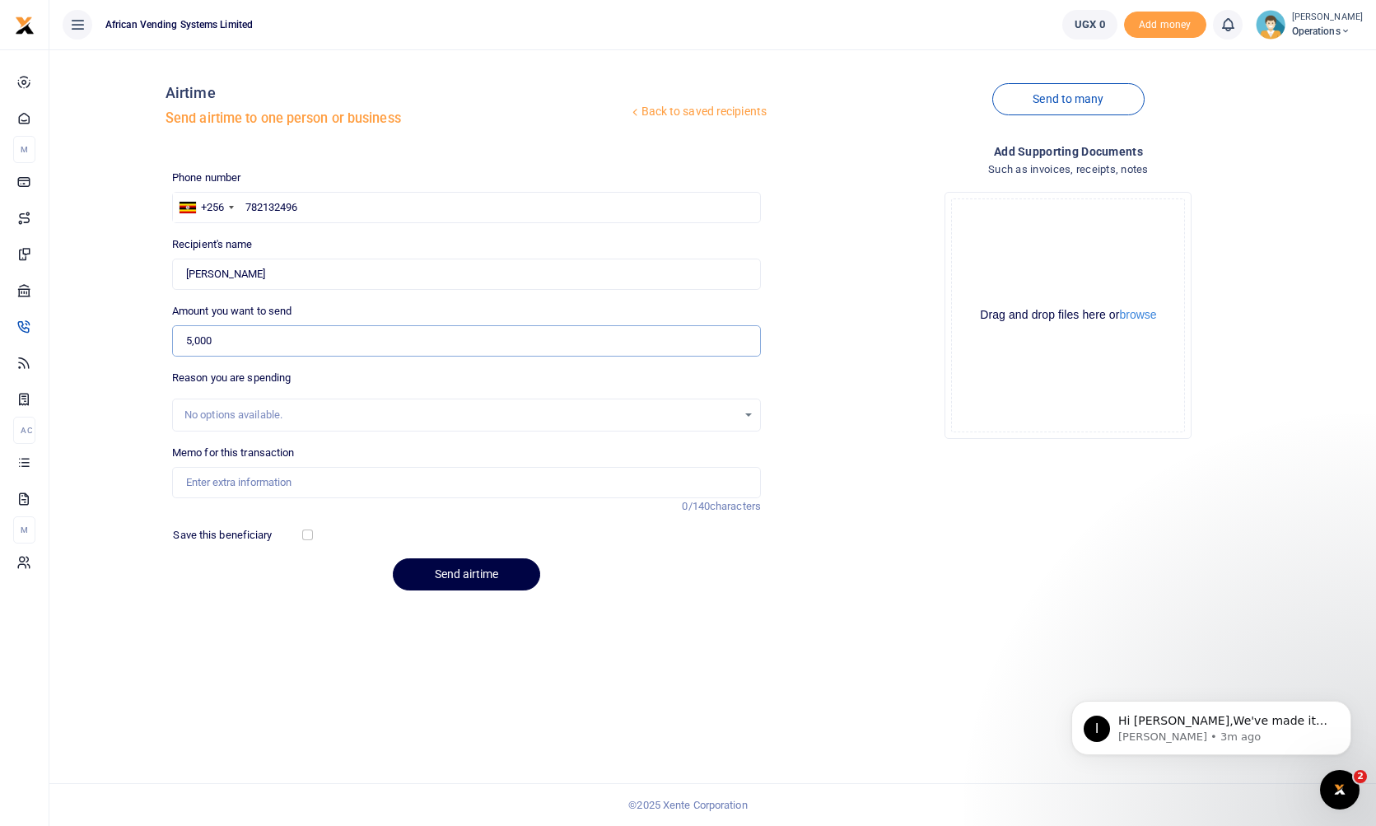
type input "5,000"
click at [259, 412] on div "No options available." at bounding box center [460, 415] width 552 height 16
click at [263, 487] on input "Memo for this transaction" at bounding box center [466, 482] width 589 height 31
click at [488, 662] on div "Back to saved recipients Airtime Send airtime to one person or business Send to…" at bounding box center [712, 437] width 1326 height 776
click at [307, 531] on input "checkbox" at bounding box center [307, 534] width 11 height 11
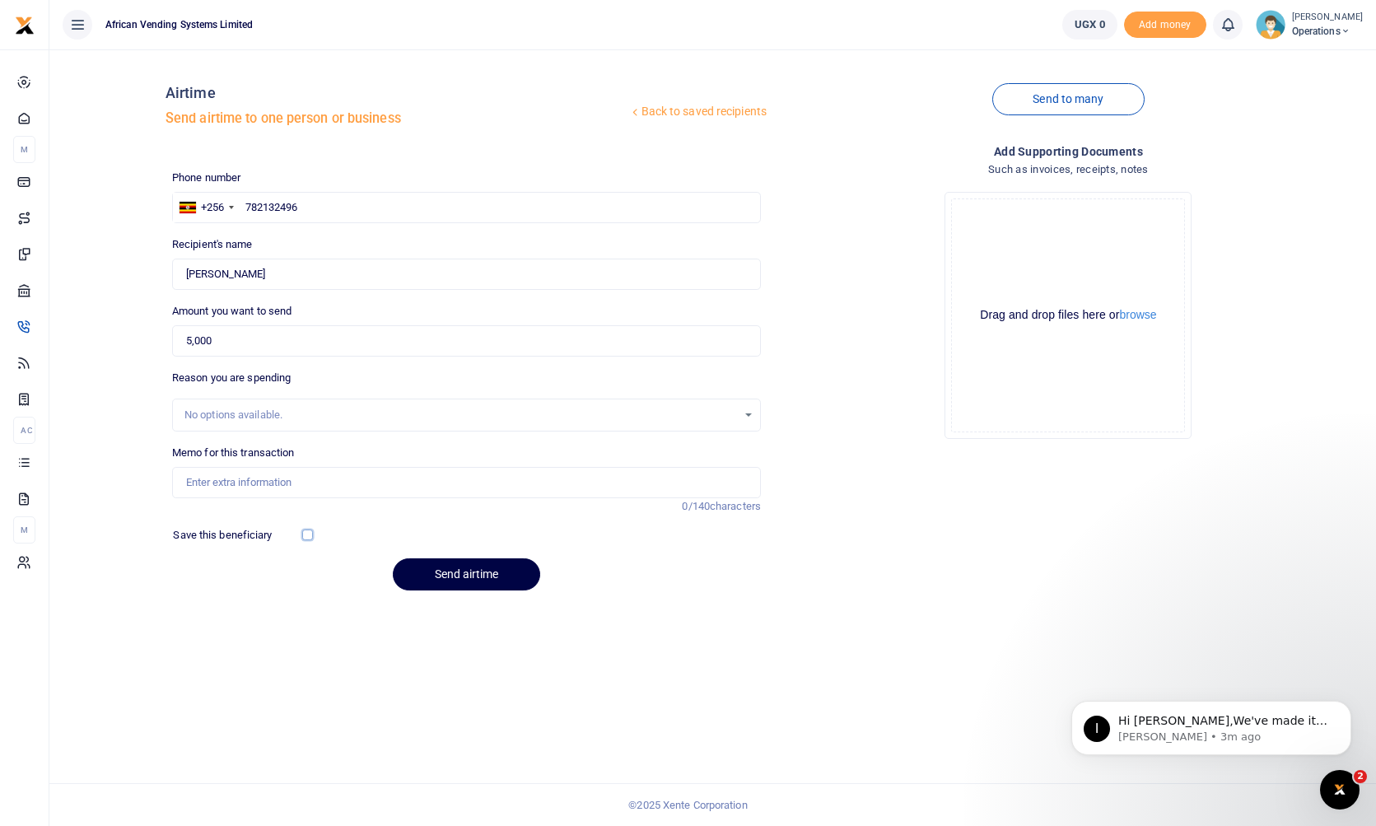
checkbox input "true"
click at [443, 575] on button "Send airtime" at bounding box center [466, 574] width 147 height 32
click at [365, 485] on input "Memo for this transaction" at bounding box center [466, 482] width 589 height 31
type input "test"
click at [411, 569] on button "Send airtime" at bounding box center [466, 574] width 147 height 32
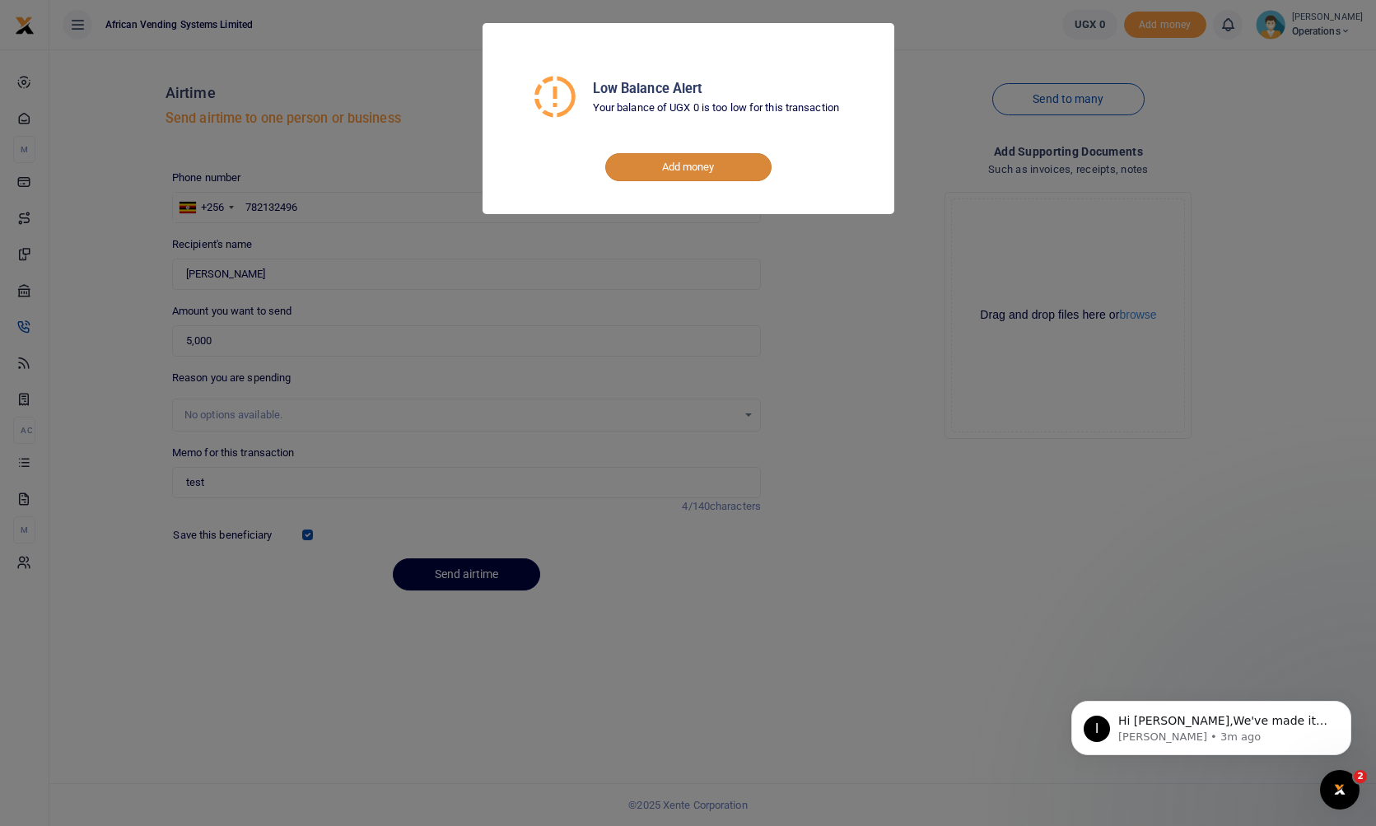
click at [714, 163] on link "Add money" at bounding box center [688, 167] width 166 height 28
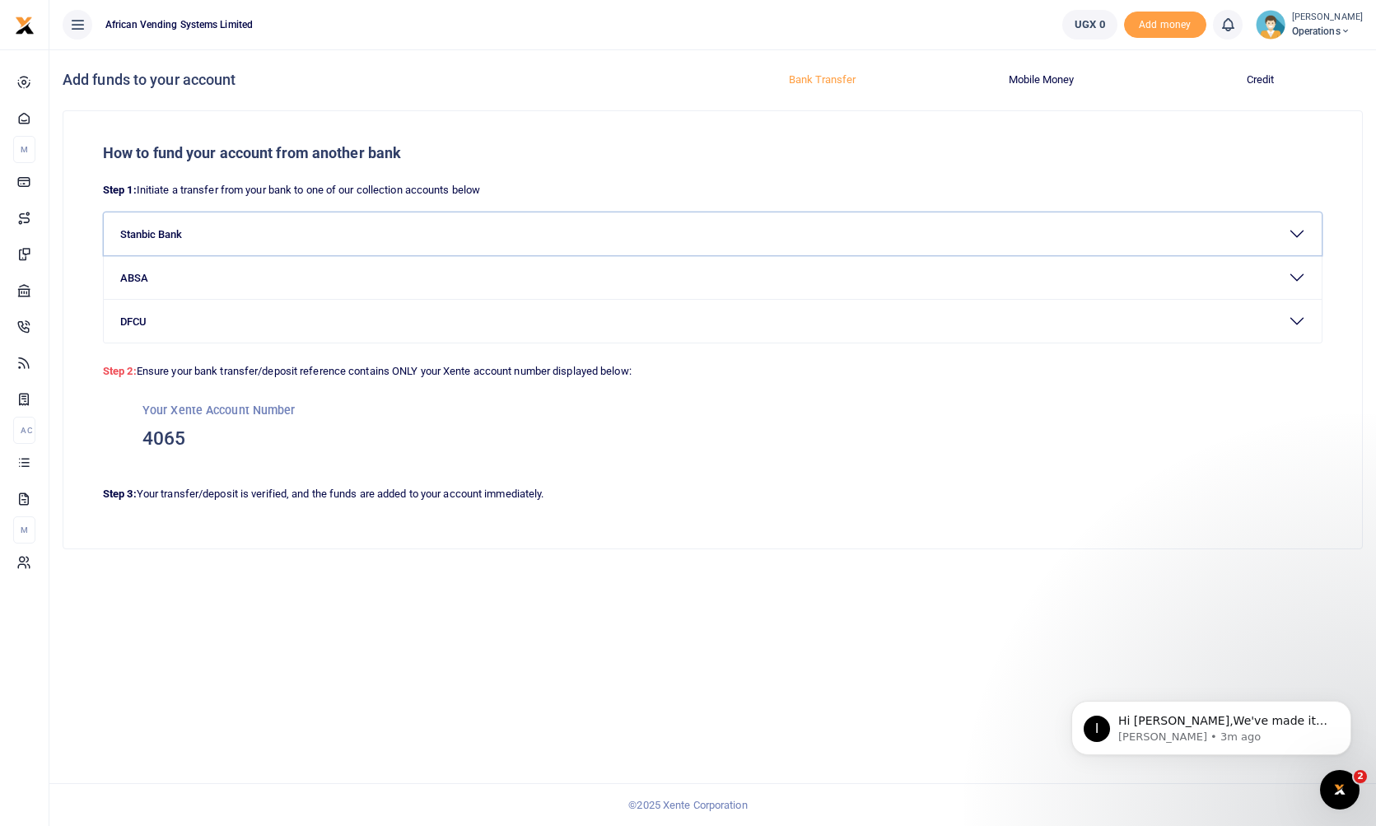
click at [1291, 239] on button "Stanbic Bank" at bounding box center [713, 233] width 1218 height 43
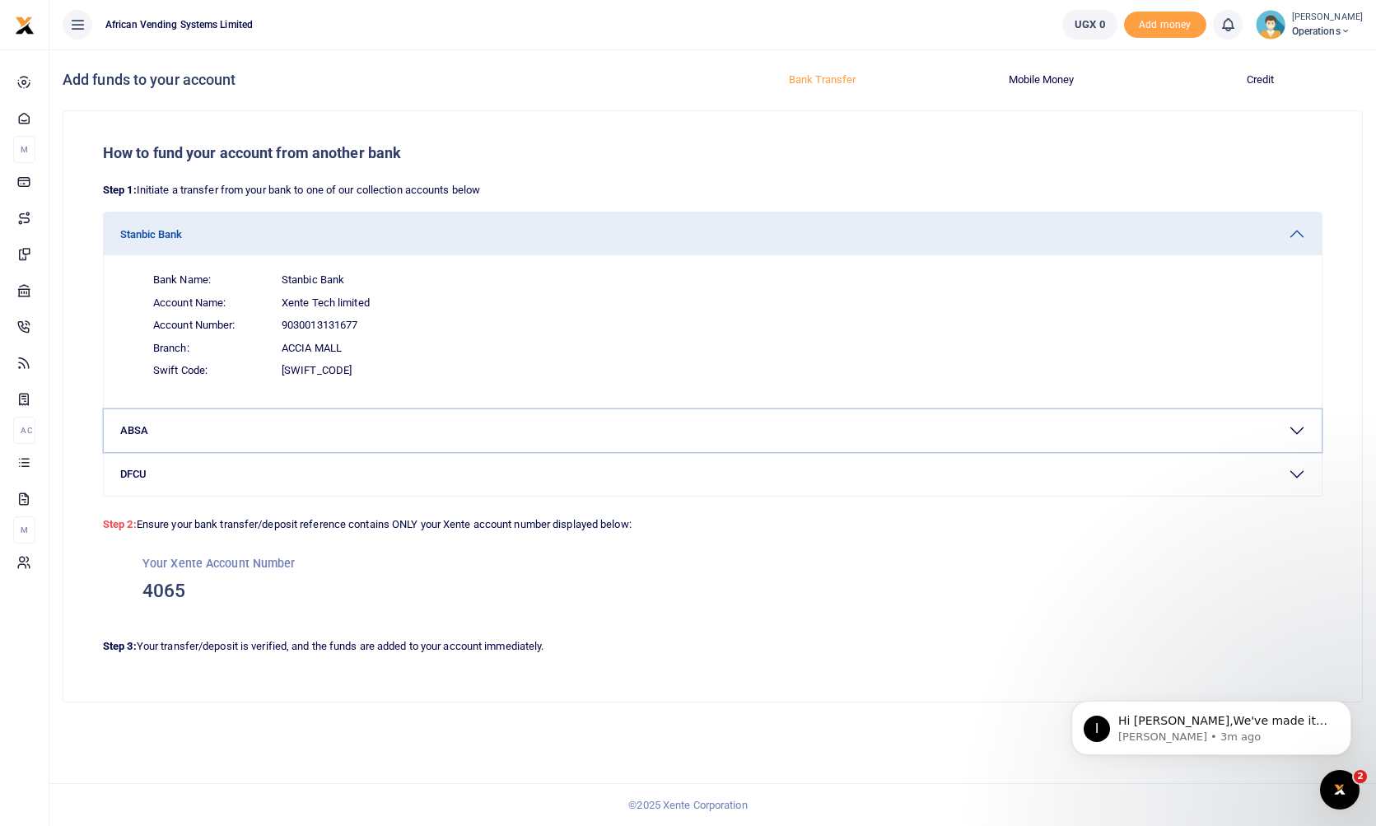
click at [1298, 416] on button "ABSA" at bounding box center [713, 430] width 1218 height 43
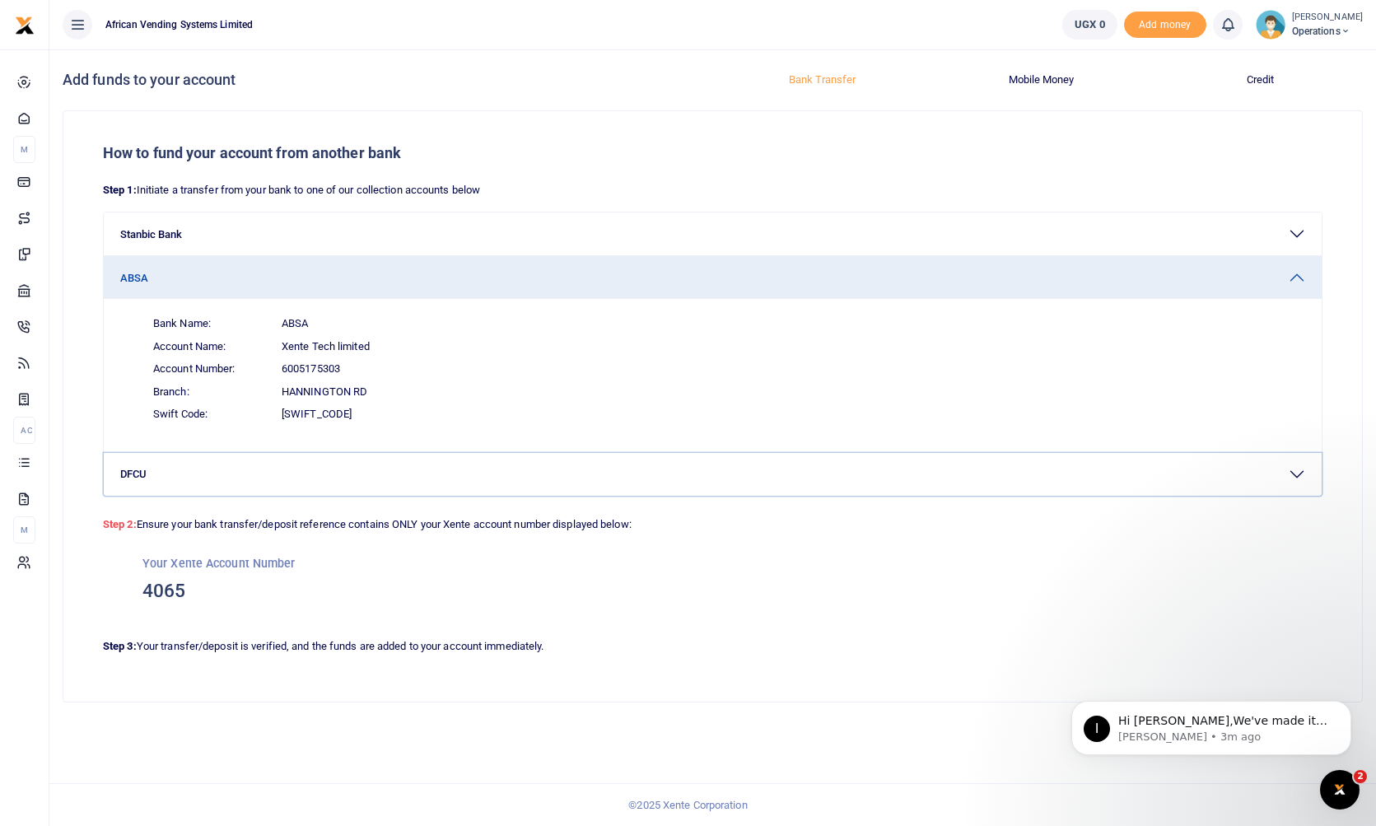
click at [1302, 481] on button "DFCU" at bounding box center [713, 474] width 1218 height 43
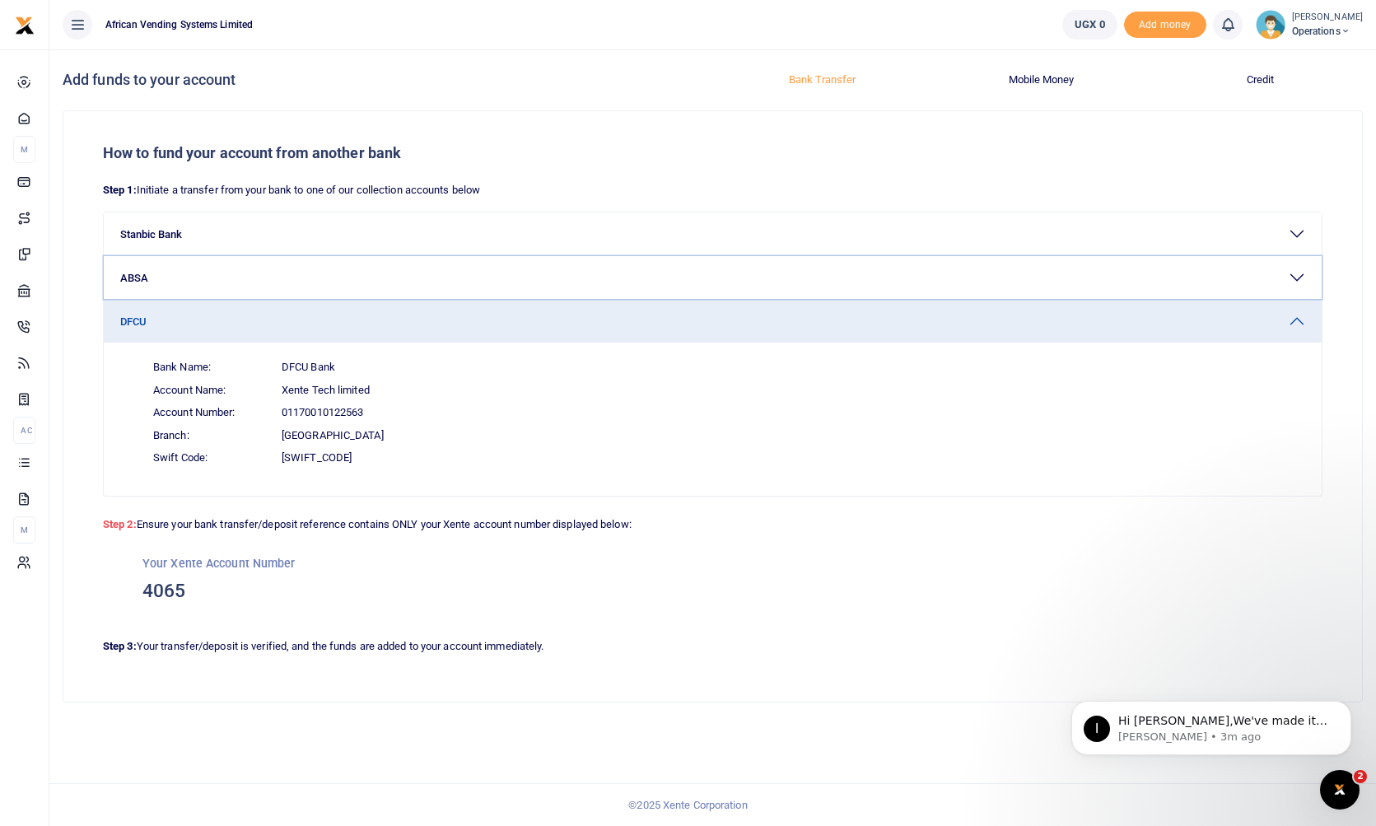
click at [1309, 278] on button "ABSA" at bounding box center [713, 277] width 1218 height 43
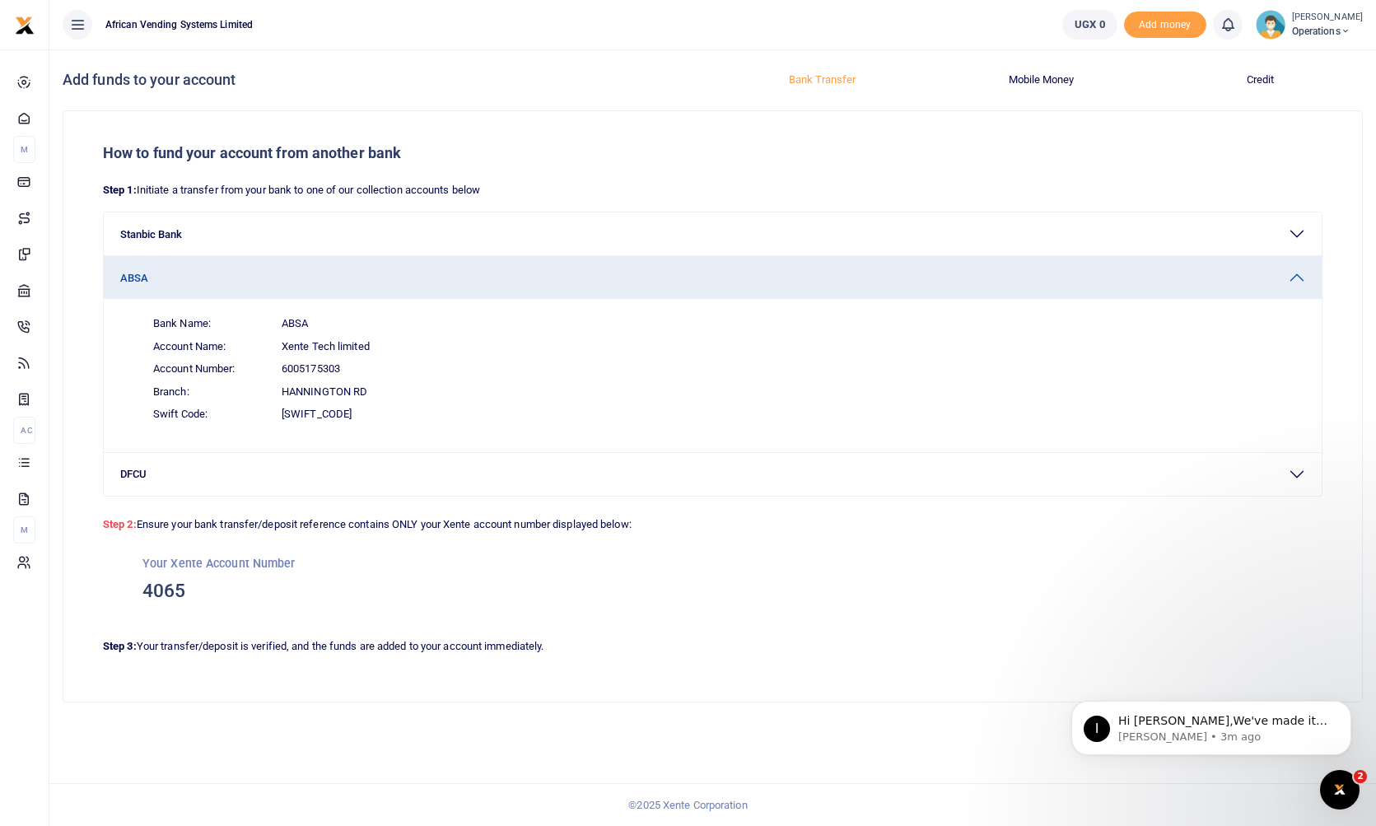
click at [340, 364] on span "6005175303" at bounding box center [311, 369] width 58 height 16
click at [314, 367] on span "6005175303" at bounding box center [311, 369] width 58 height 16
copy span "6005175303"
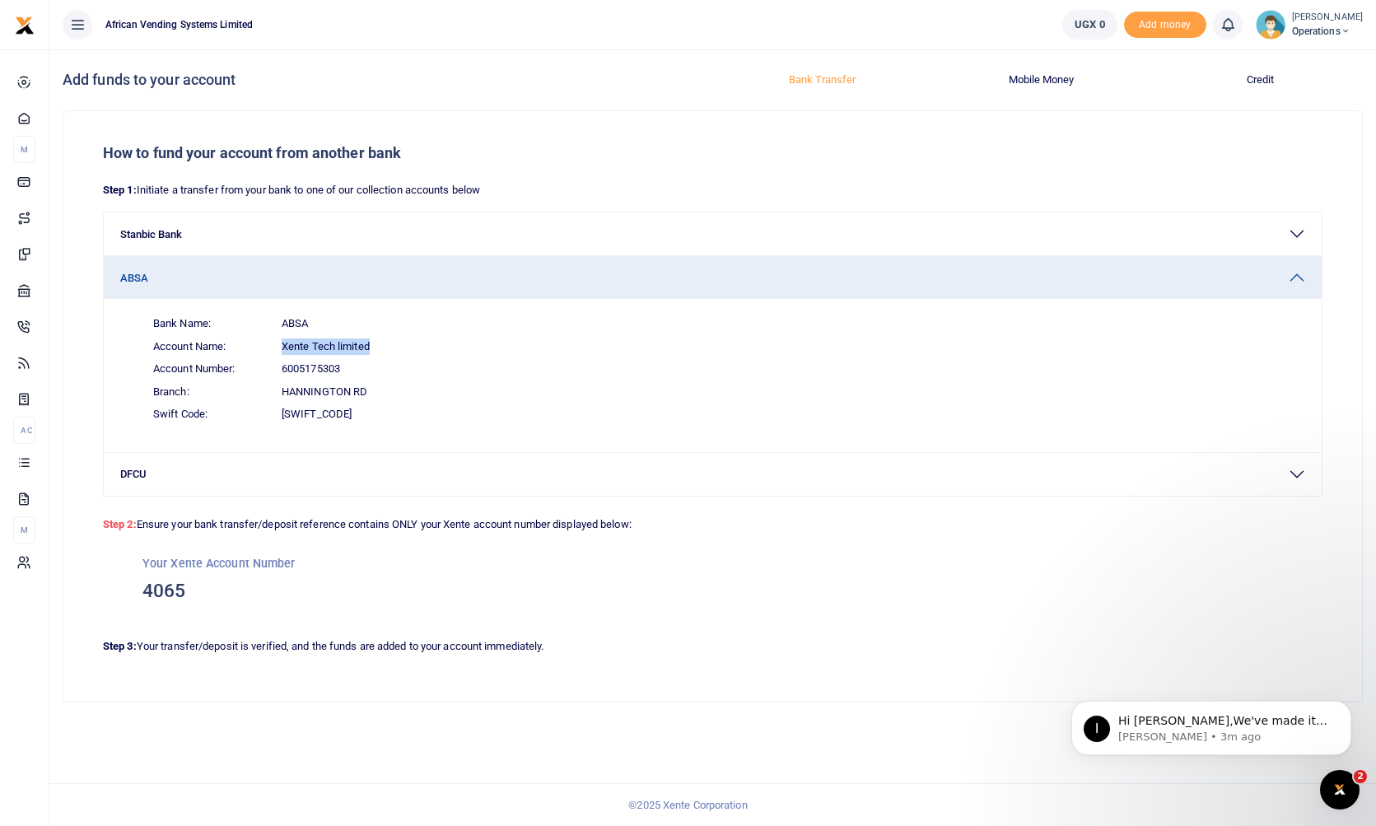
drag, startPoint x: 381, startPoint y: 341, endPoint x: 282, endPoint y: 341, distance: 98.8
click at [282, 341] on span "Account Name: Xente Tech limited" at bounding box center [722, 346] width 1165 height 23
copy span "Xente Tech limited"
click at [308, 370] on span "6005175303" at bounding box center [311, 369] width 58 height 16
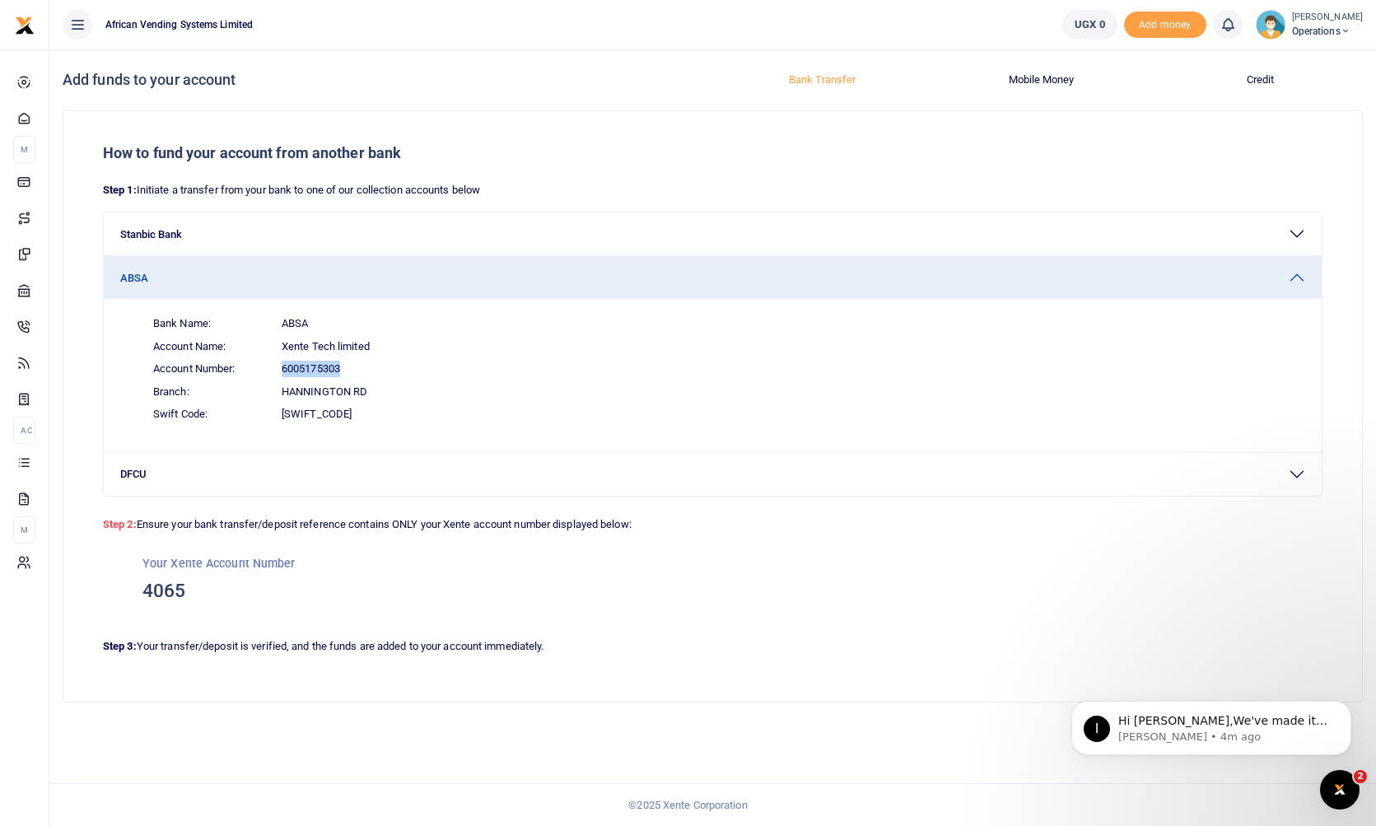
copy span "6005175303"
